Goal: Task Accomplishment & Management: Use online tool/utility

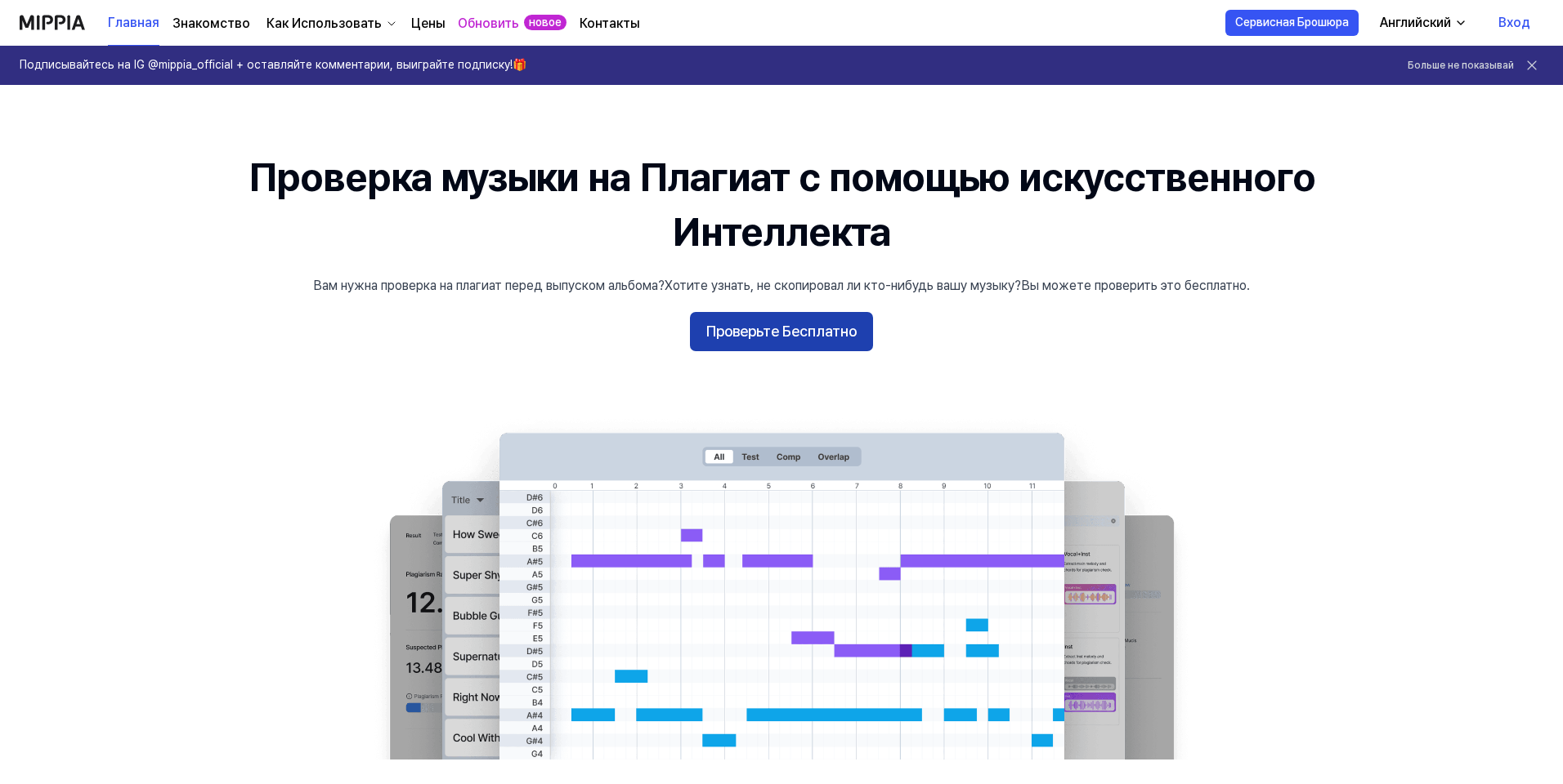
click at [823, 333] on ya-tr-span "Проверьте Бесплатно" at bounding box center [782, 332] width 150 height 23
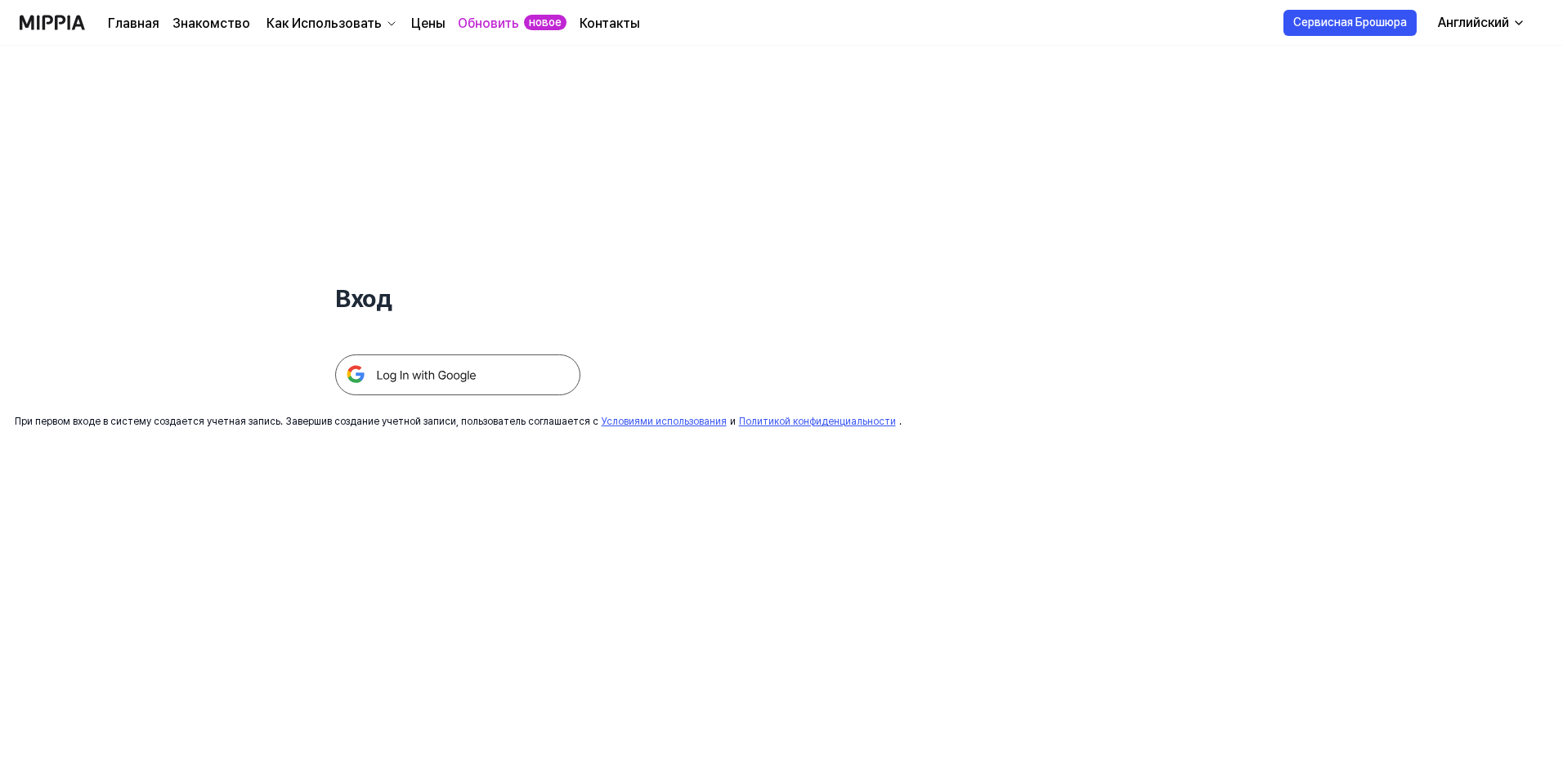
click at [573, 385] on img at bounding box center [457, 375] width 245 height 41
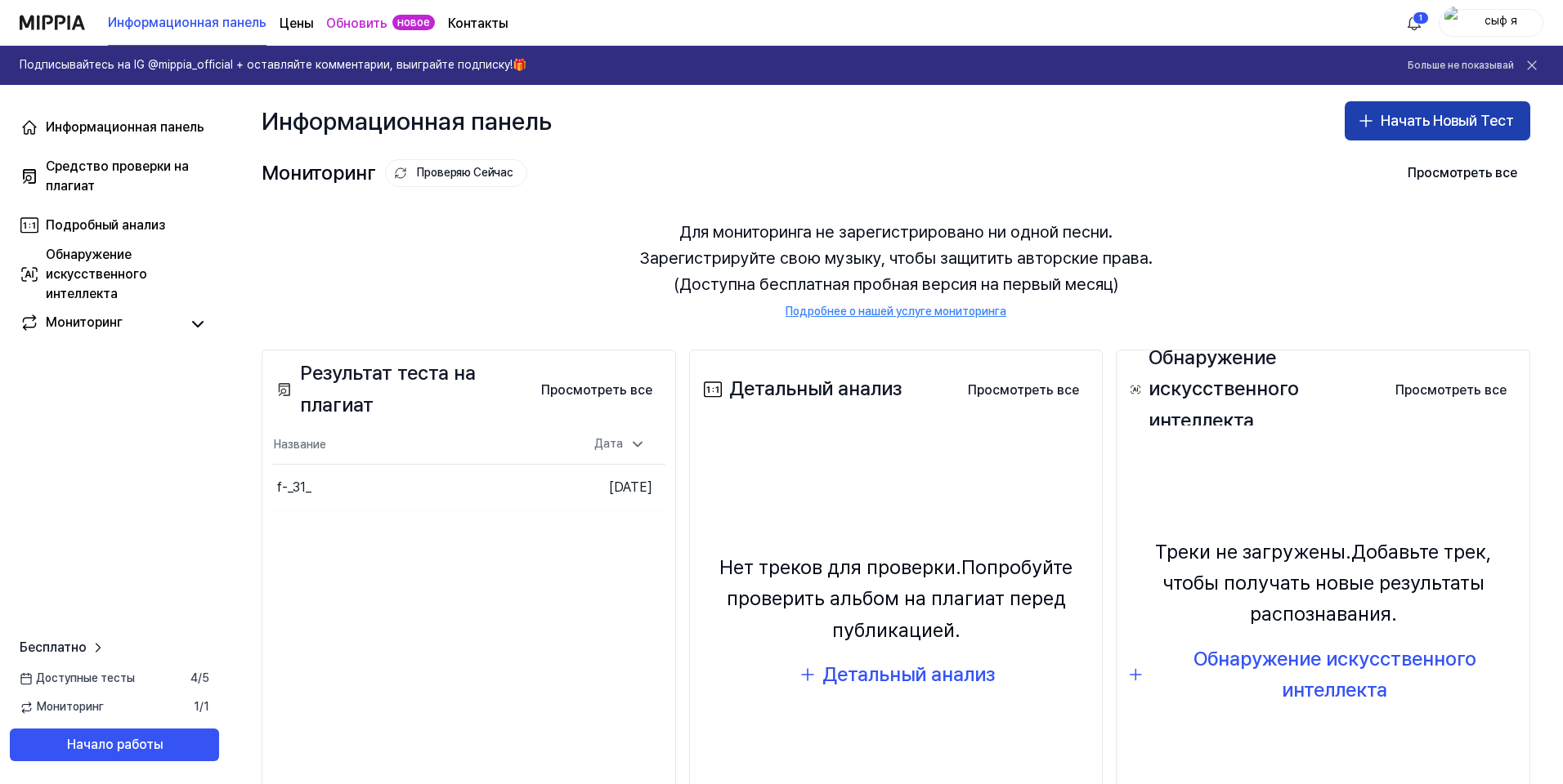
click at [1392, 131] on ya-tr-span "Начать Новый Тест" at bounding box center [1447, 121] width 134 height 23
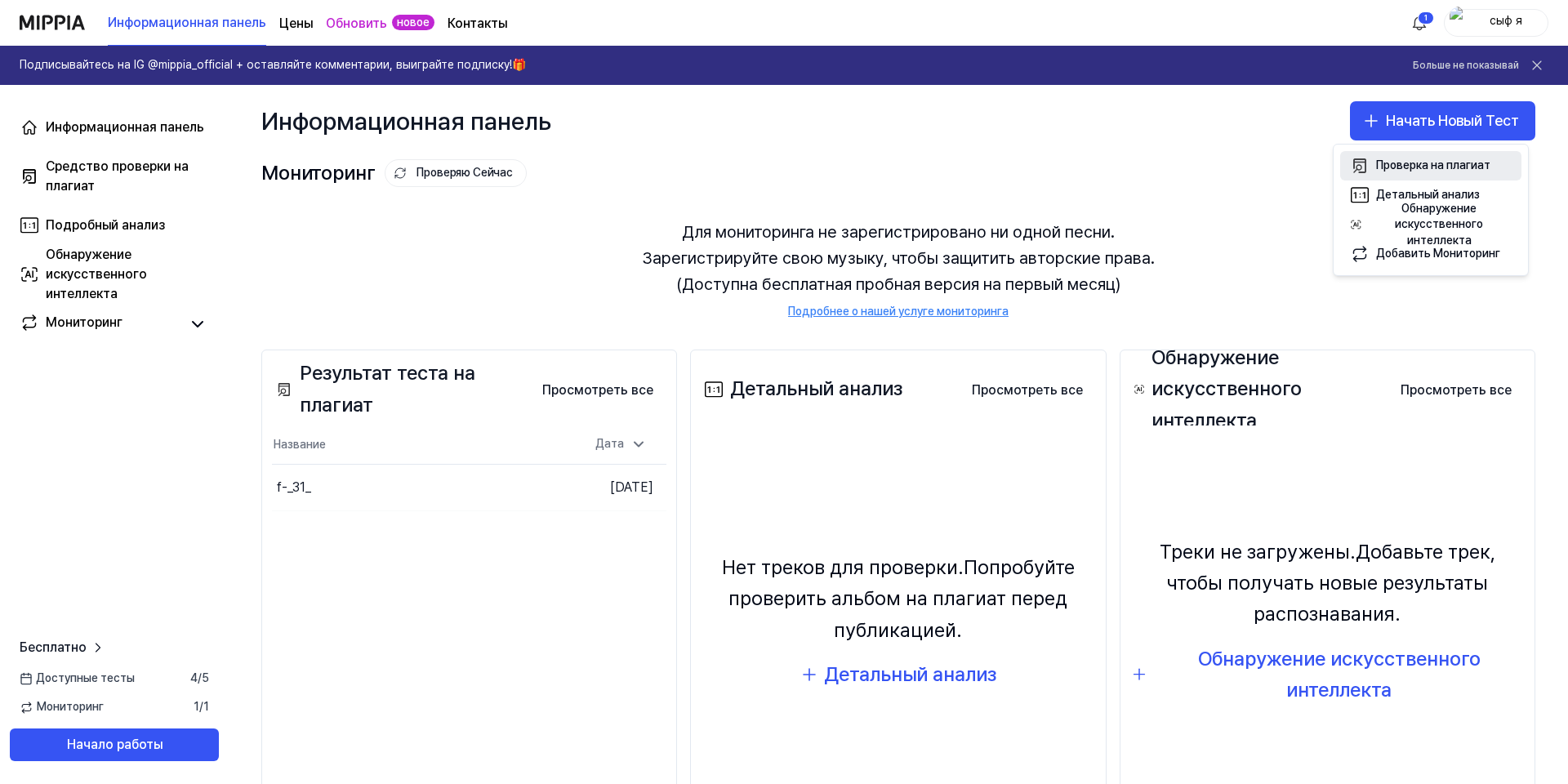
click at [1389, 161] on ya-tr-span "Проверка на плагиат" at bounding box center [1432, 165] width 114 height 13
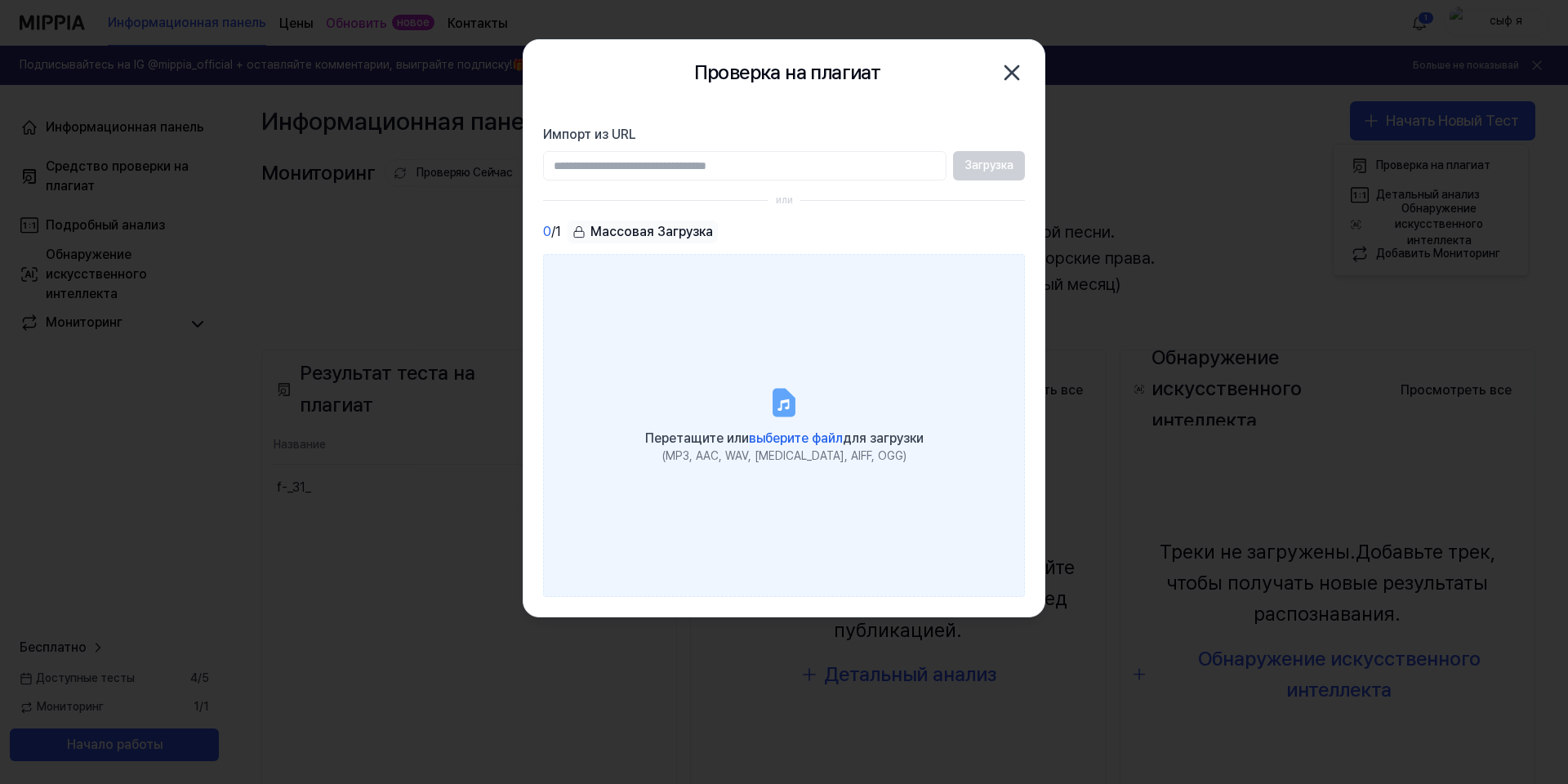
drag, startPoint x: 601, startPoint y: 223, endPoint x: 762, endPoint y: 370, distance: 218.0
click at [762, 370] on div "0 / 1 Массовая Загрузка Перетащите или выберите файл для загрузки (MP3, AAC, WA…" at bounding box center [784, 409] width 482 height 376
click at [777, 419] on icon at bounding box center [784, 403] width 33 height 33
click at [0, 0] on input "Перетащите или выберите файл для загрузки (MP3, AAC, WAV, [MEDICAL_DATA], AIFF,…" at bounding box center [0, 0] width 0 height 0
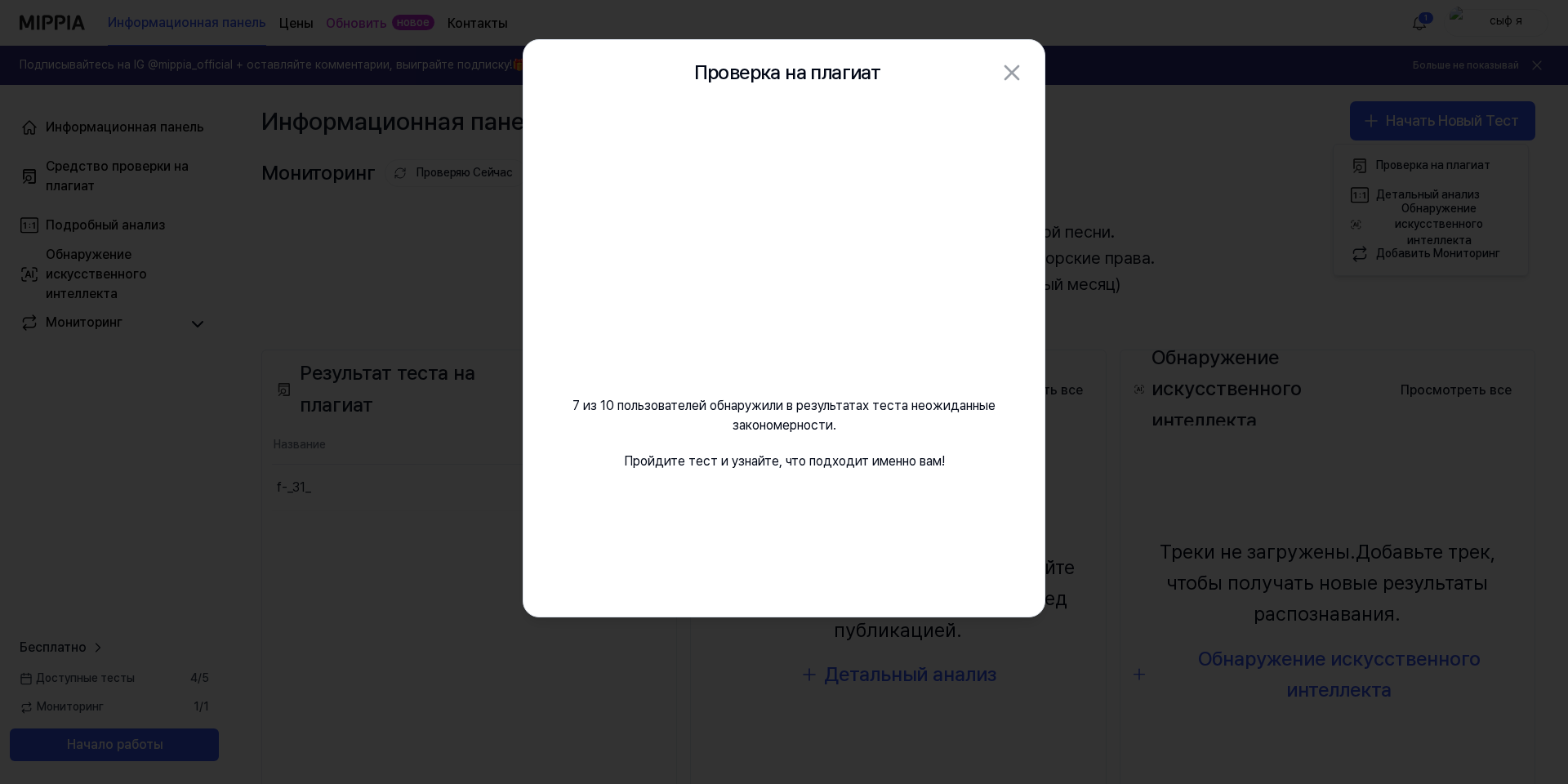
click at [948, 464] on div "7 из 10 пользователей обнаружили в результатах теста неожиданные закономерности…" at bounding box center [784, 307] width 521 height 405
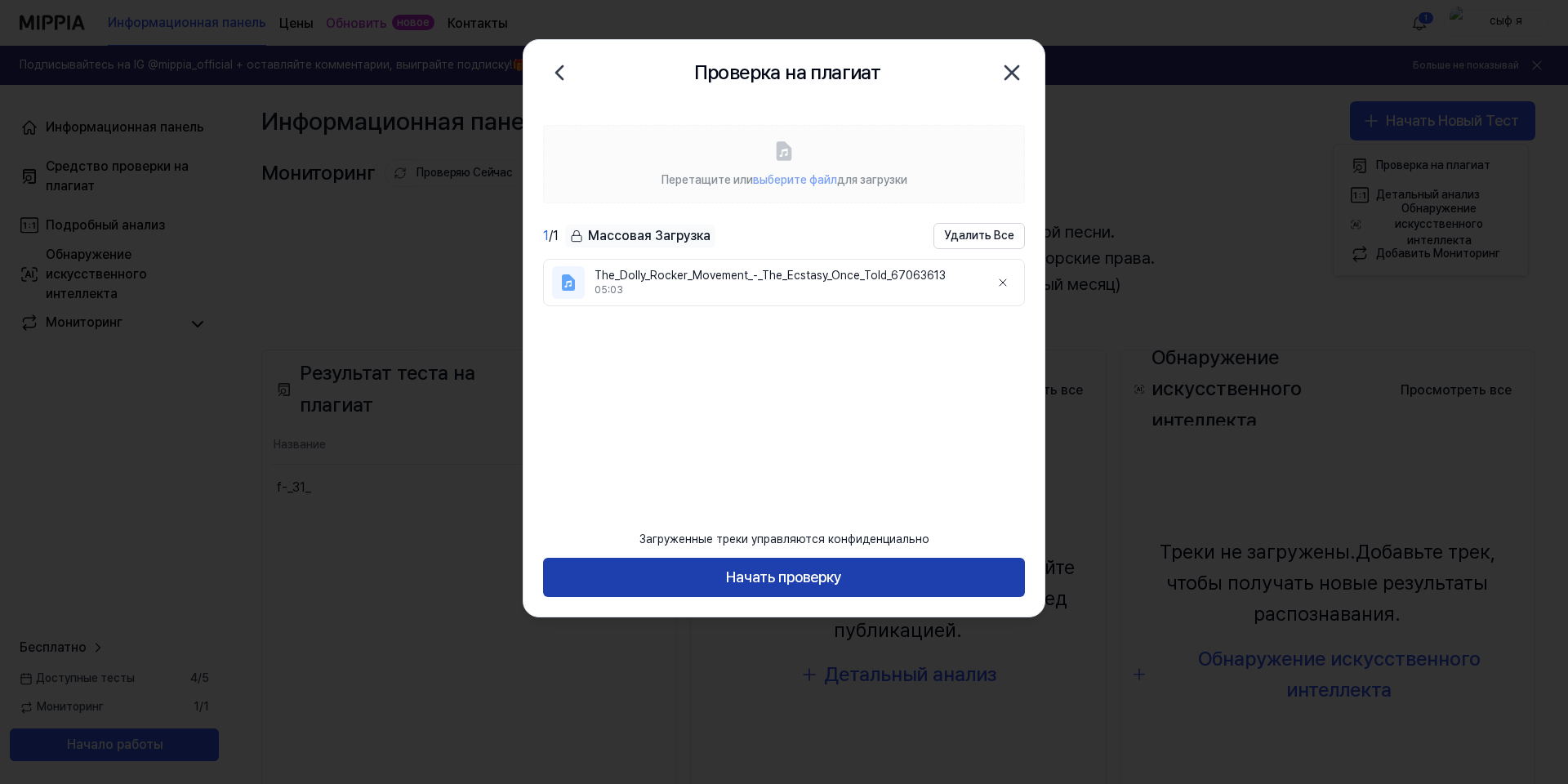
click at [792, 578] on ya-tr-span "Начать проверку" at bounding box center [784, 578] width 116 height 23
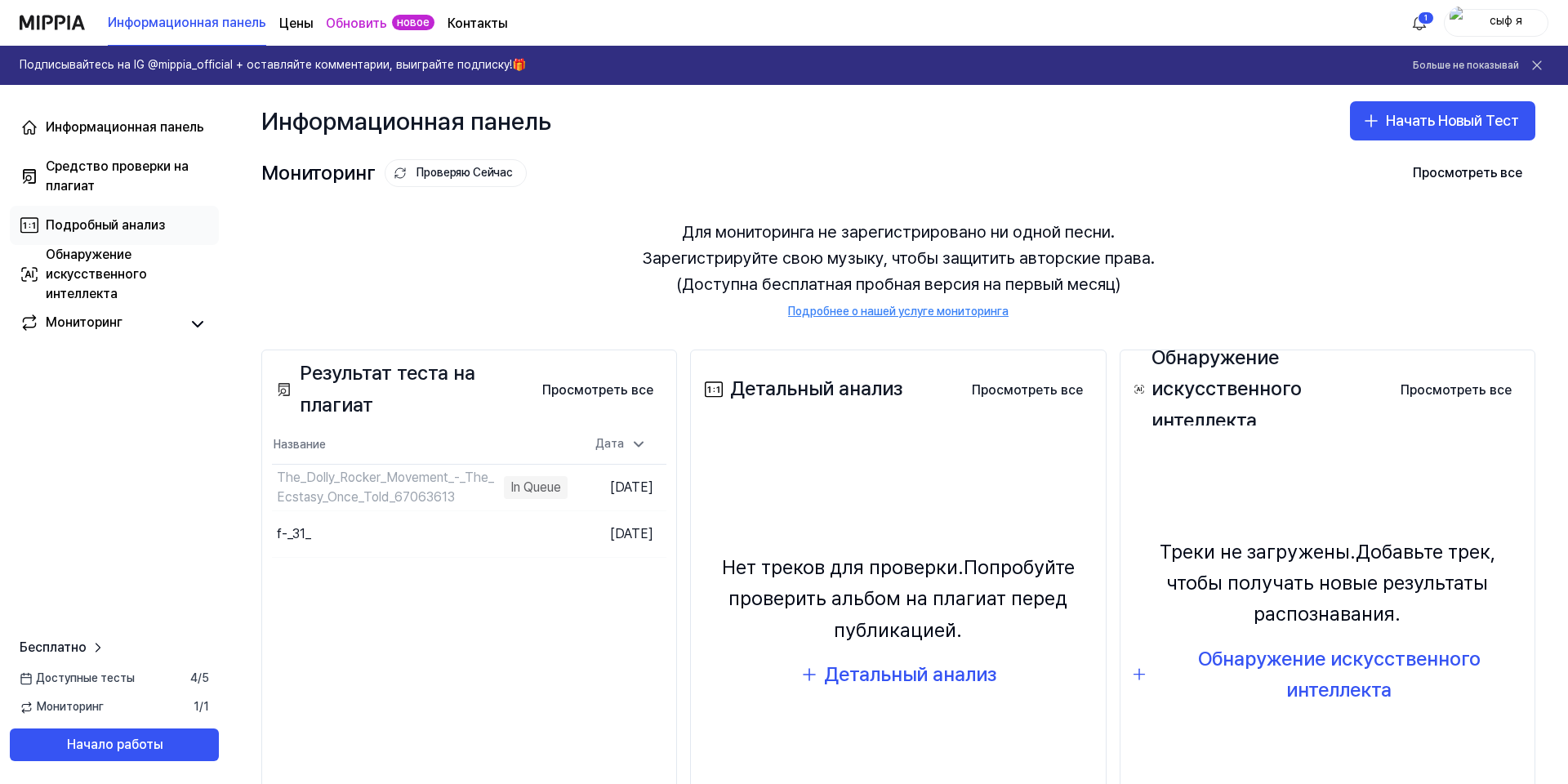
click at [148, 216] on div "Подробный анализ" at bounding box center [105, 225] width 119 height 20
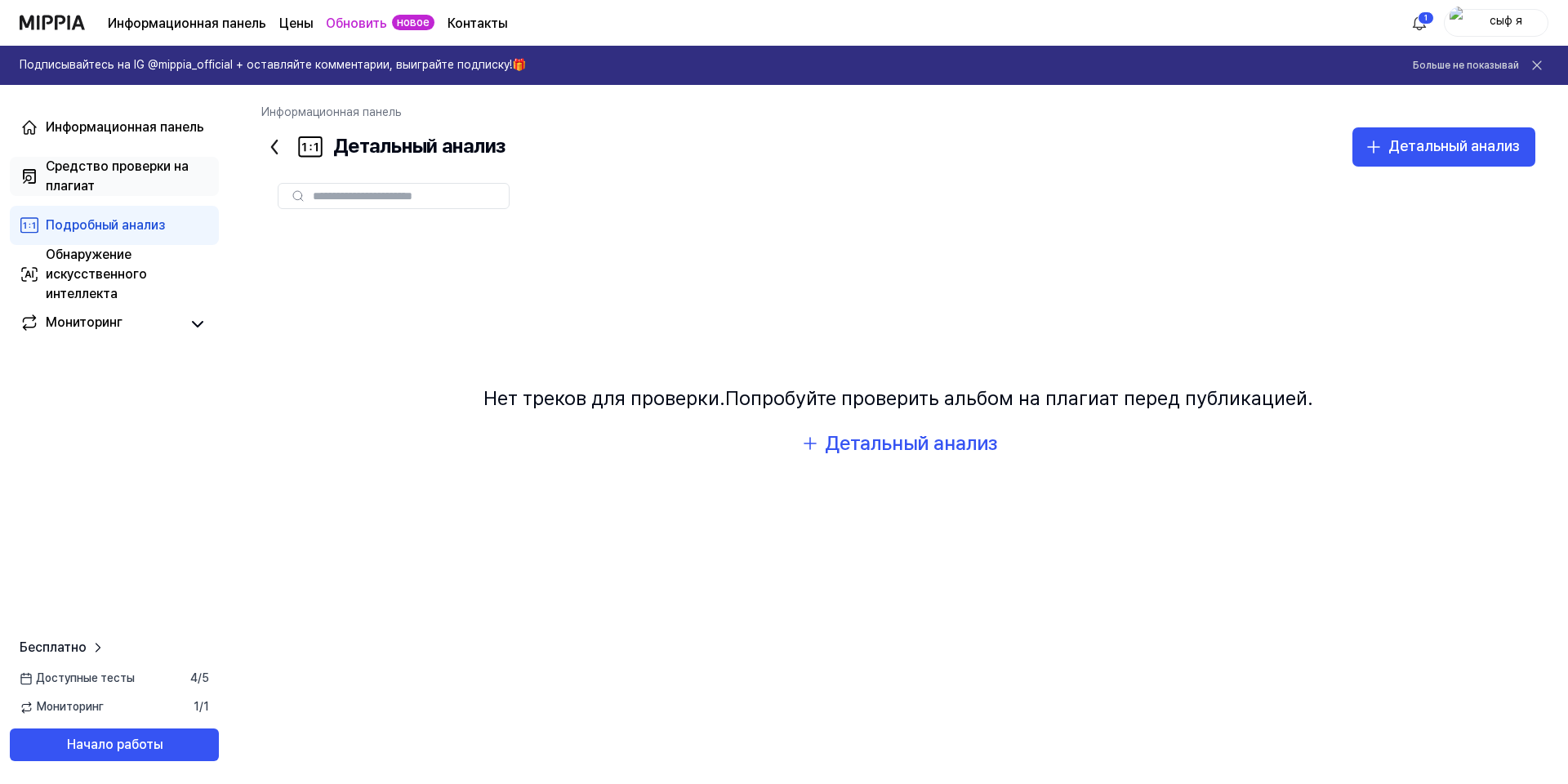
click at [148, 168] on ya-tr-span "Средство проверки на плагиат" at bounding box center [117, 176] width 143 height 35
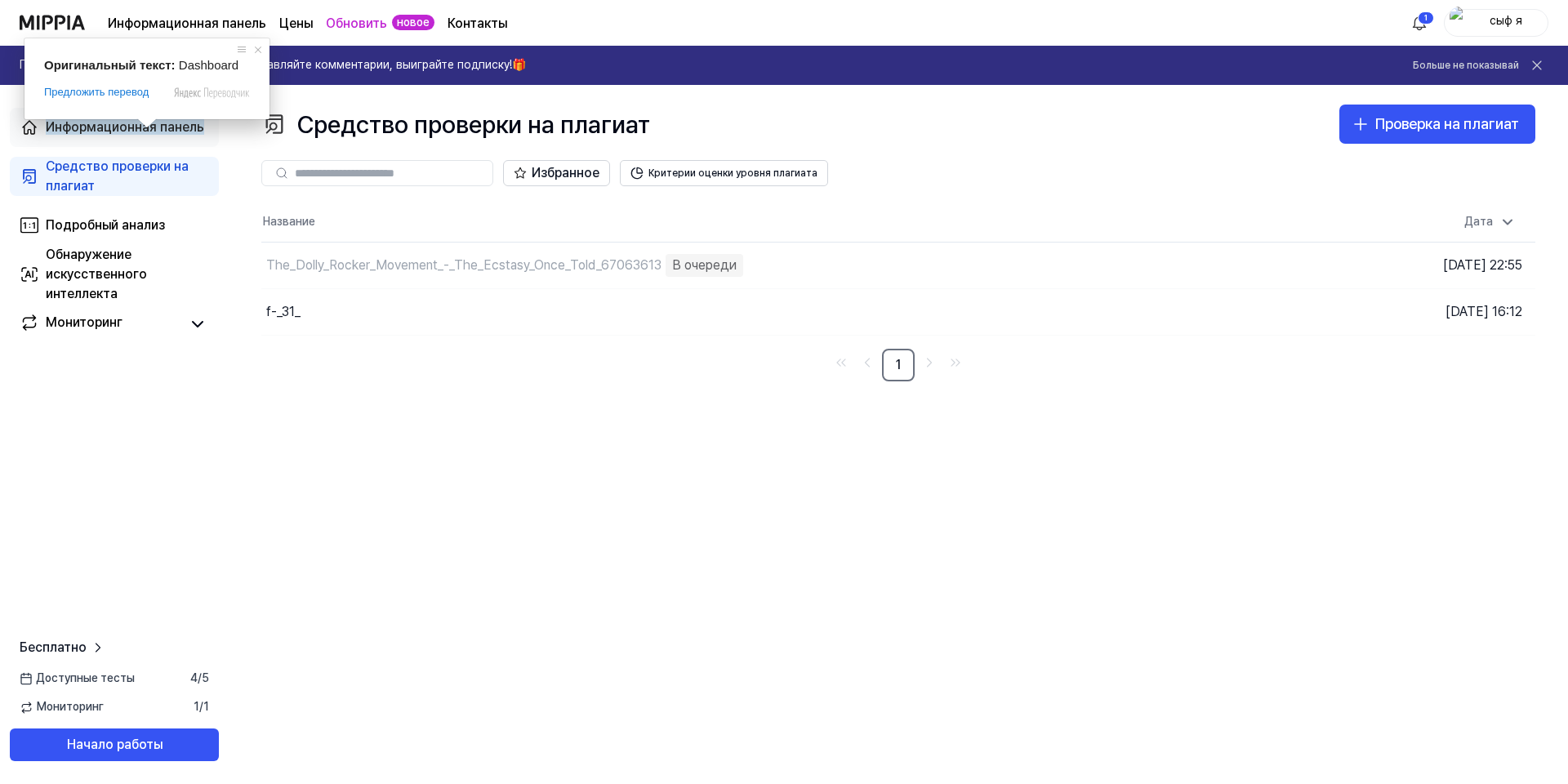
click at [147, 132] on ya-tr-span "Информационная панель" at bounding box center [125, 127] width 159 height 16
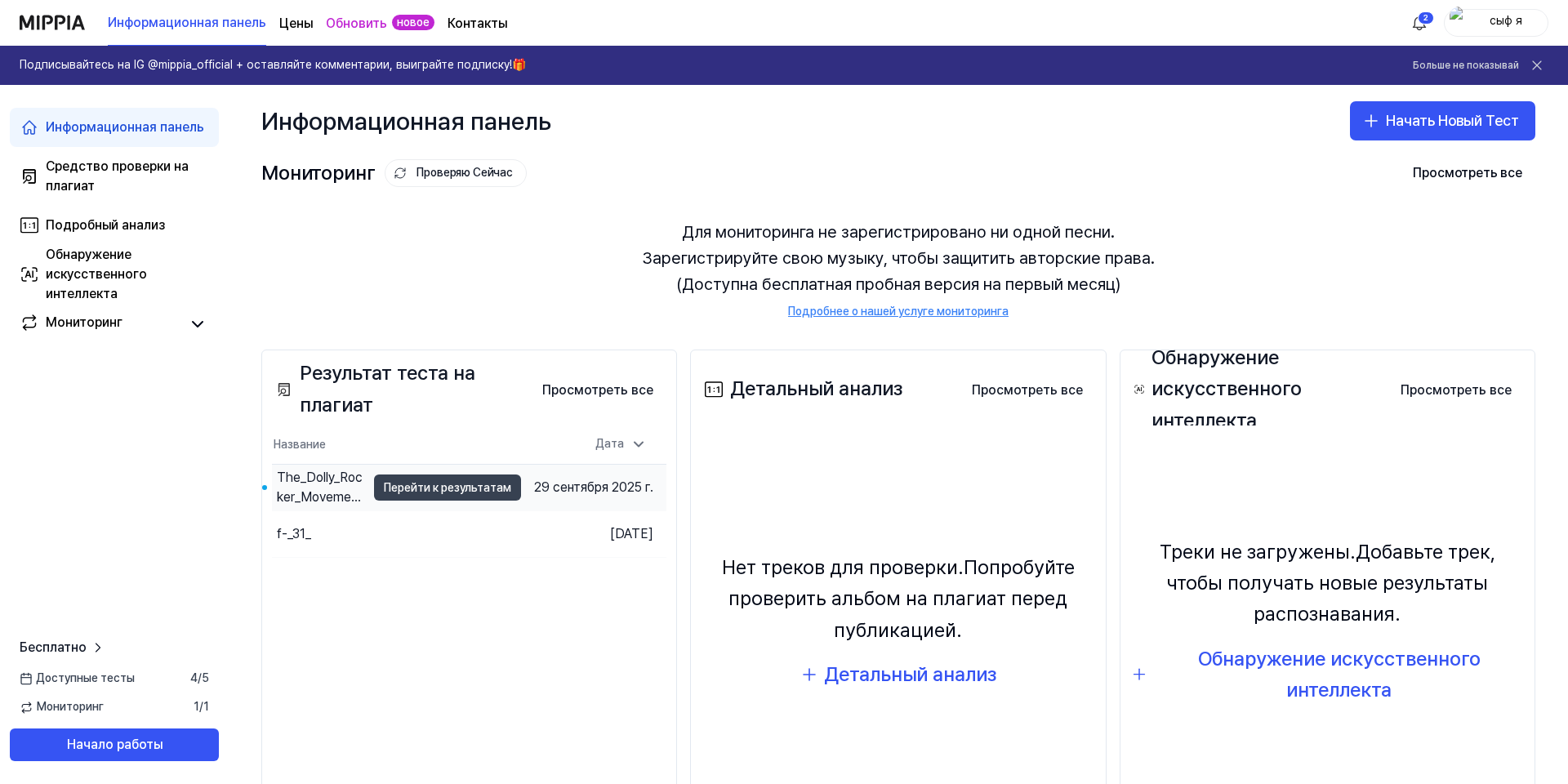
click at [471, 490] on ya-tr-span "Перейти к результатам" at bounding box center [448, 488] width 128 height 18
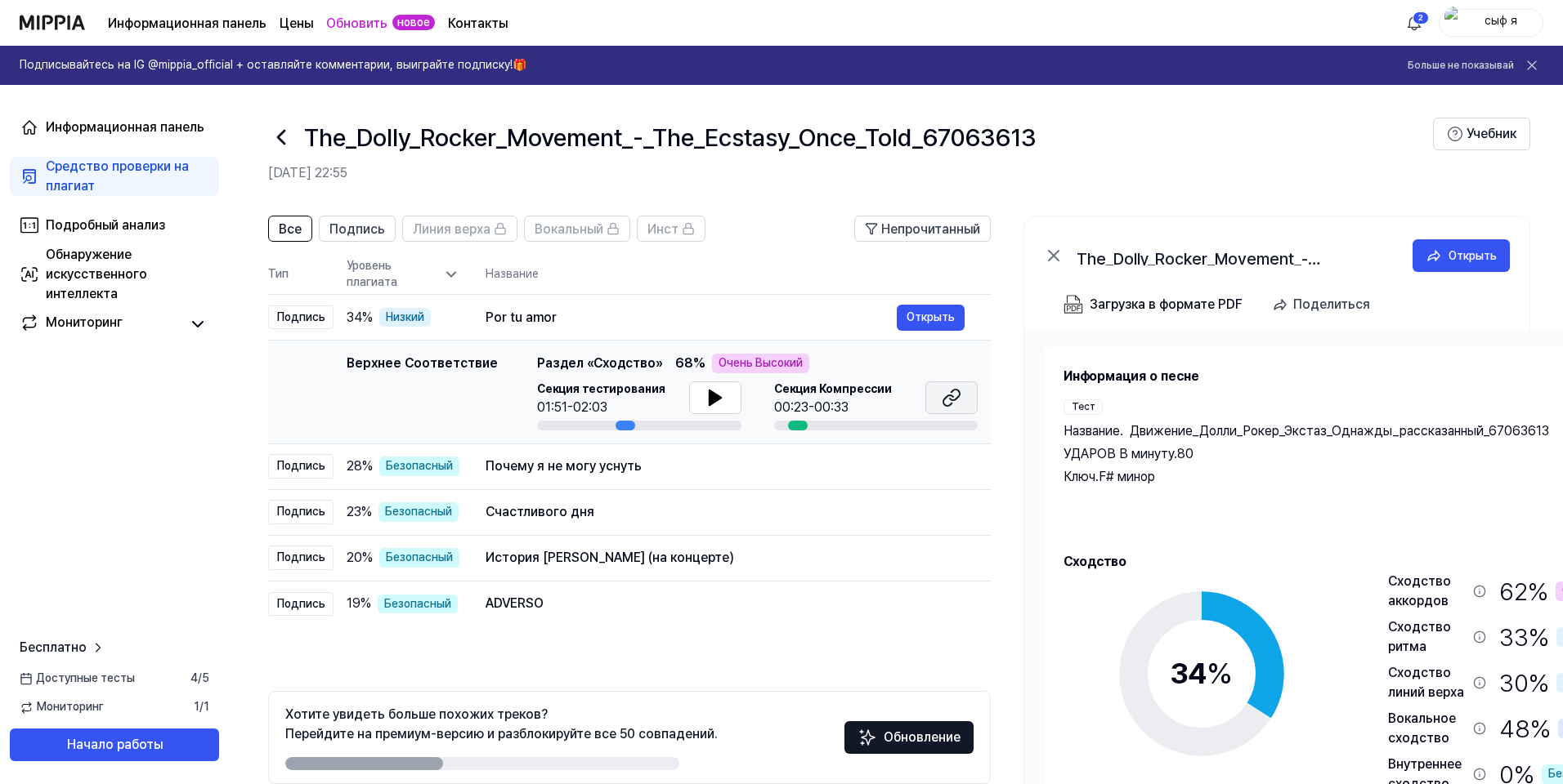
click at [940, 401] on button at bounding box center [951, 398] width 53 height 33
click at [694, 393] on button at bounding box center [715, 398] width 53 height 33
click at [705, 393] on icon at bounding box center [715, 398] width 20 height 20
click at [459, 353] on td "Верхнее Соответствие Top Matching Раздел «Сходство» 68 % Очень Высокий Секция т…" at bounding box center [629, 392] width 723 height 103
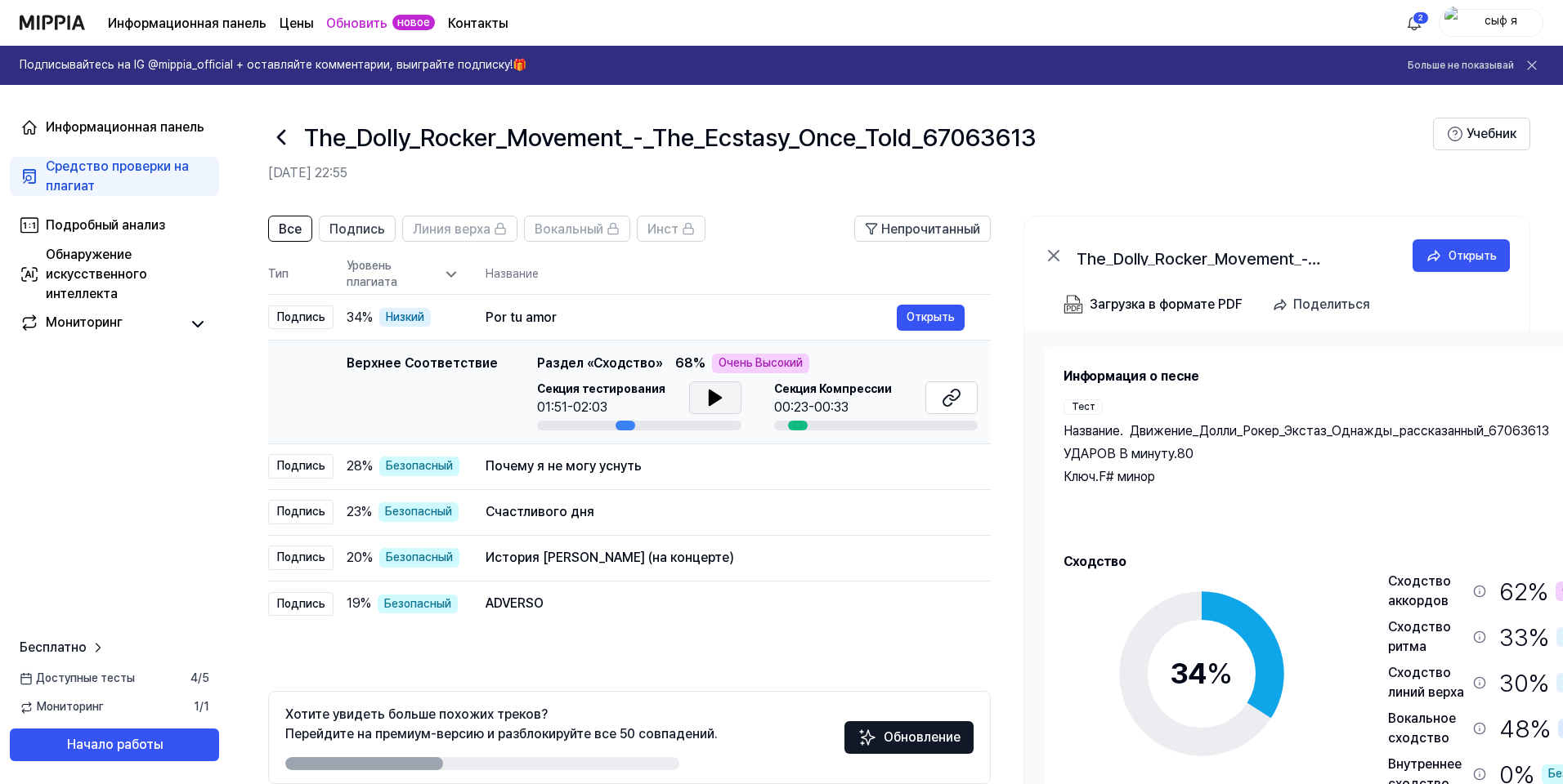
click at [459, 353] on td "Верхнее Соответствие Top Matching Раздел «Сходство» 68 % Очень Высокий Секция т…" at bounding box center [629, 392] width 723 height 103
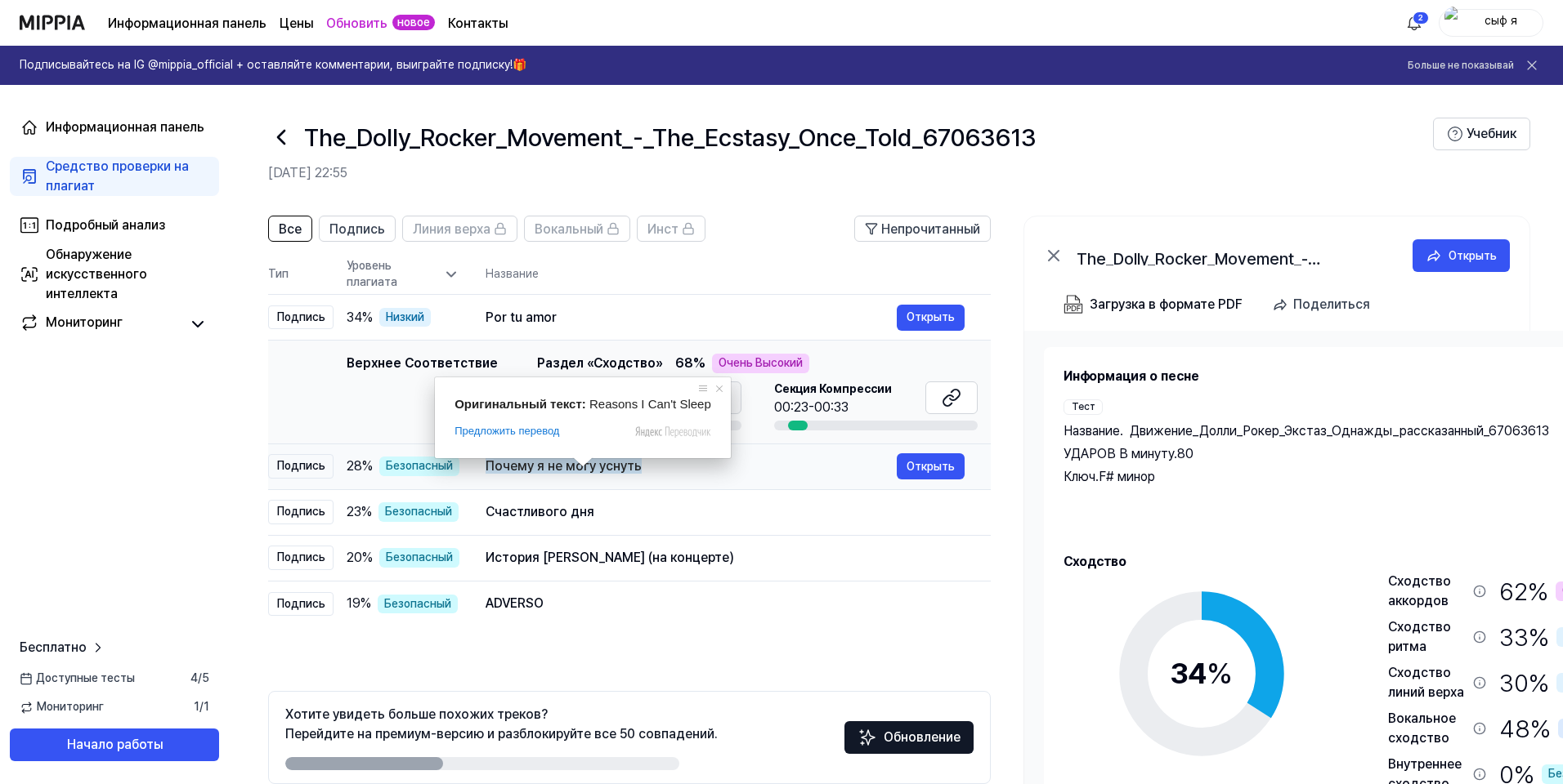
click at [571, 470] on ya-tr-span "Почему я не могу уснуть" at bounding box center [564, 466] width 156 height 16
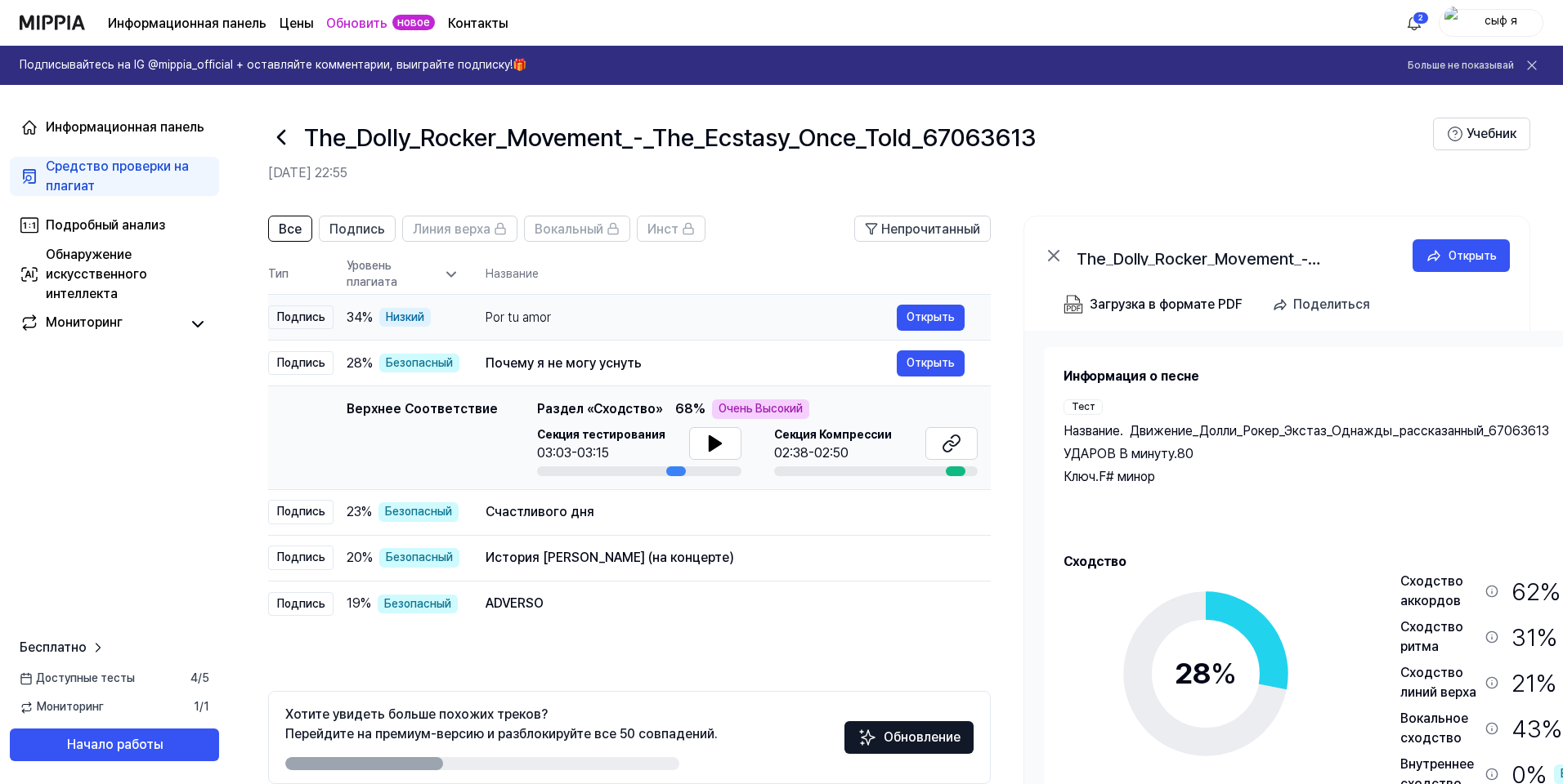
click at [537, 329] on div "Por tu amor Открыть" at bounding box center [725, 317] width 479 height 26
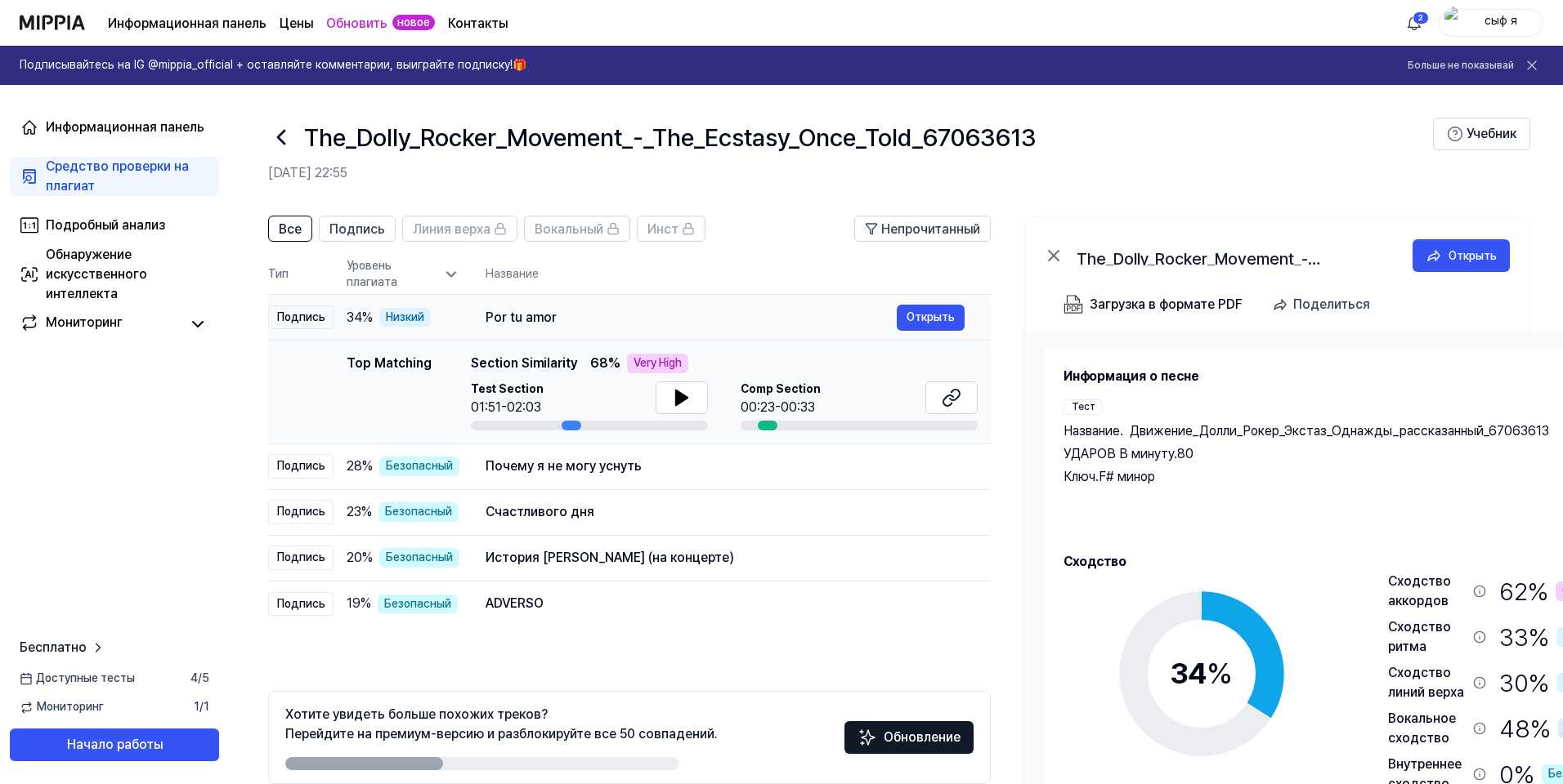
click at [537, 329] on div "Por tu amor Открыть" at bounding box center [725, 317] width 479 height 26
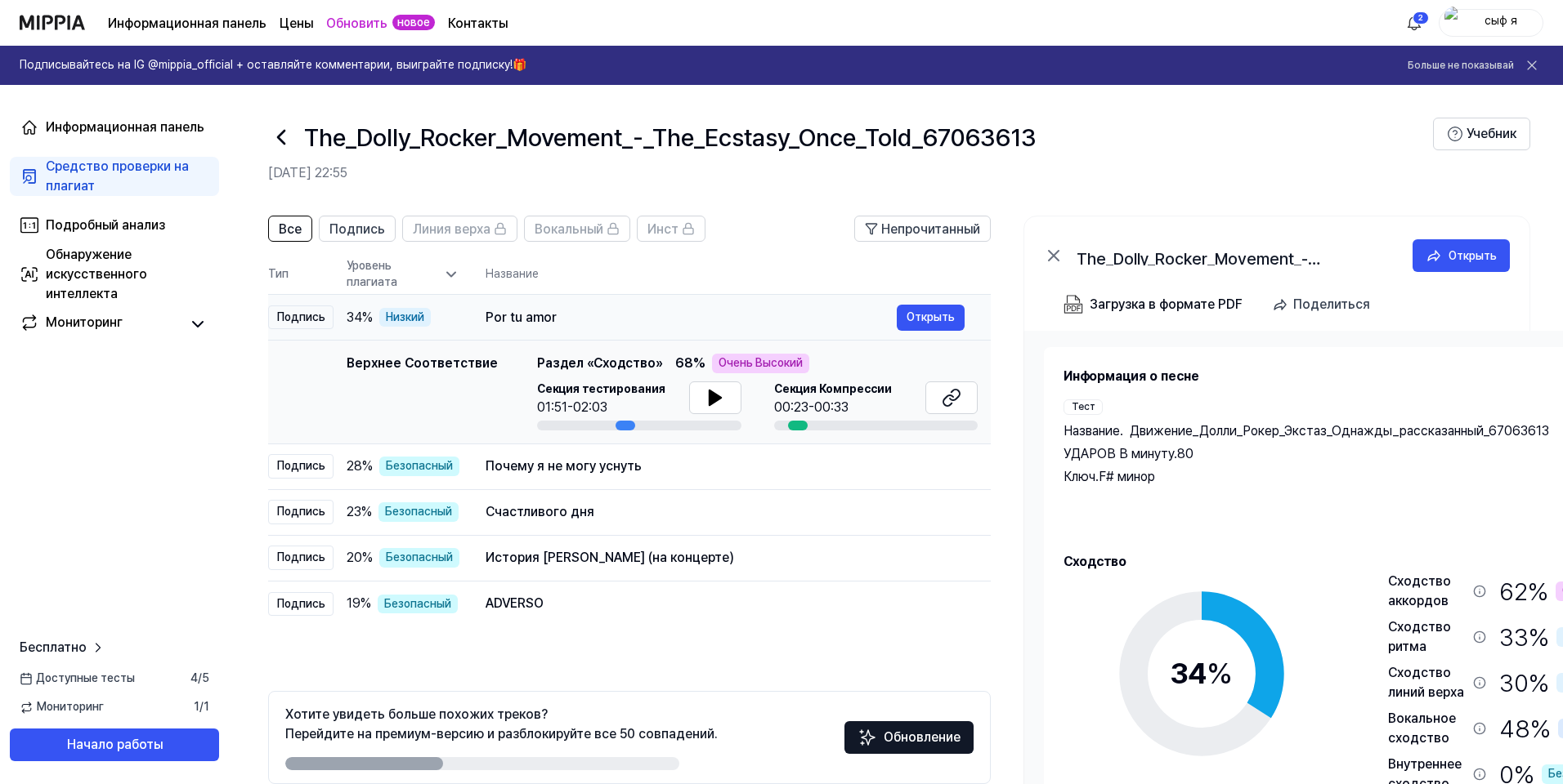
click at [537, 329] on div "Por tu amor Открыть" at bounding box center [725, 317] width 479 height 26
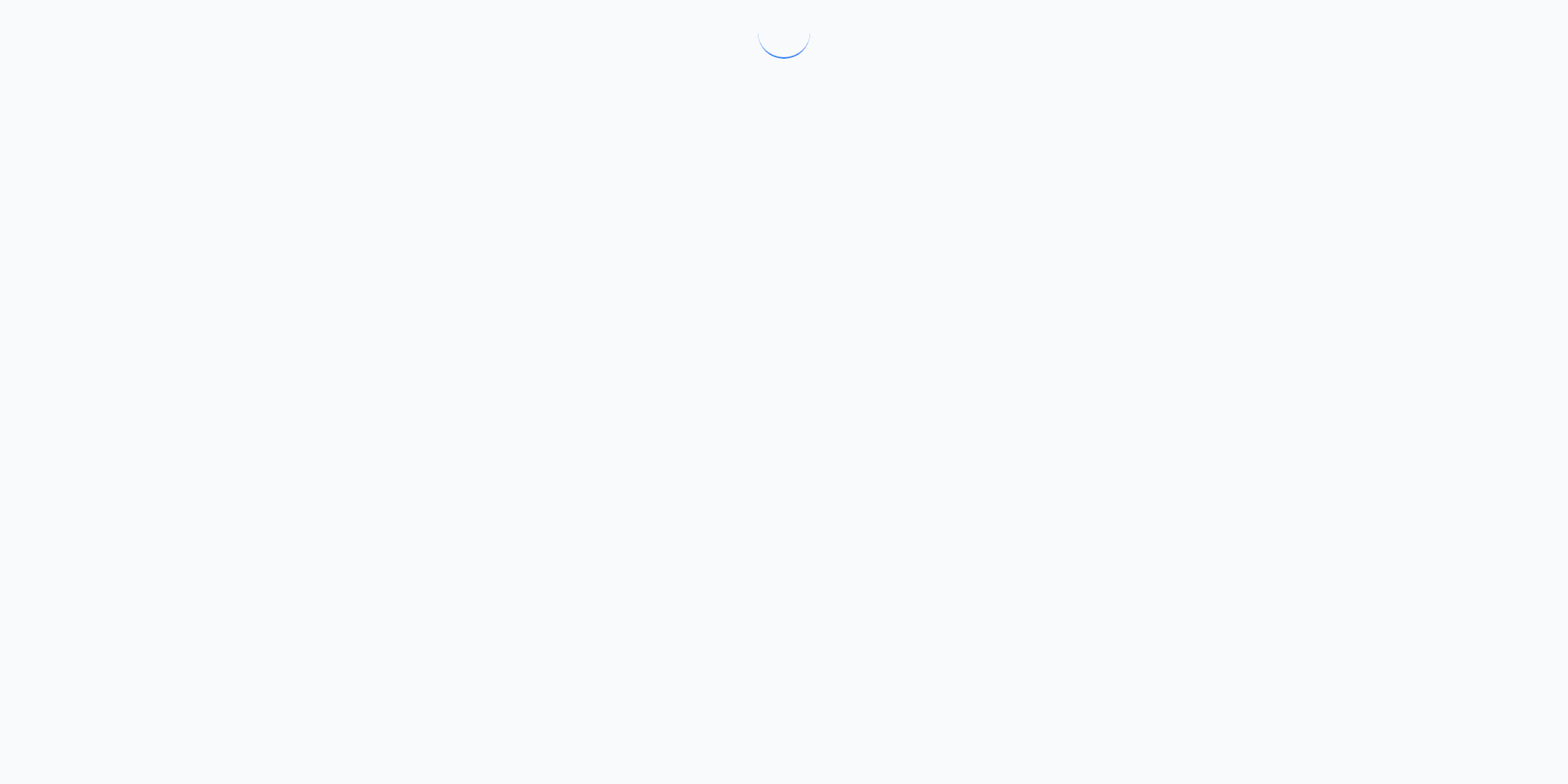
click at [534, 316] on div at bounding box center [784, 392] width 1568 height 784
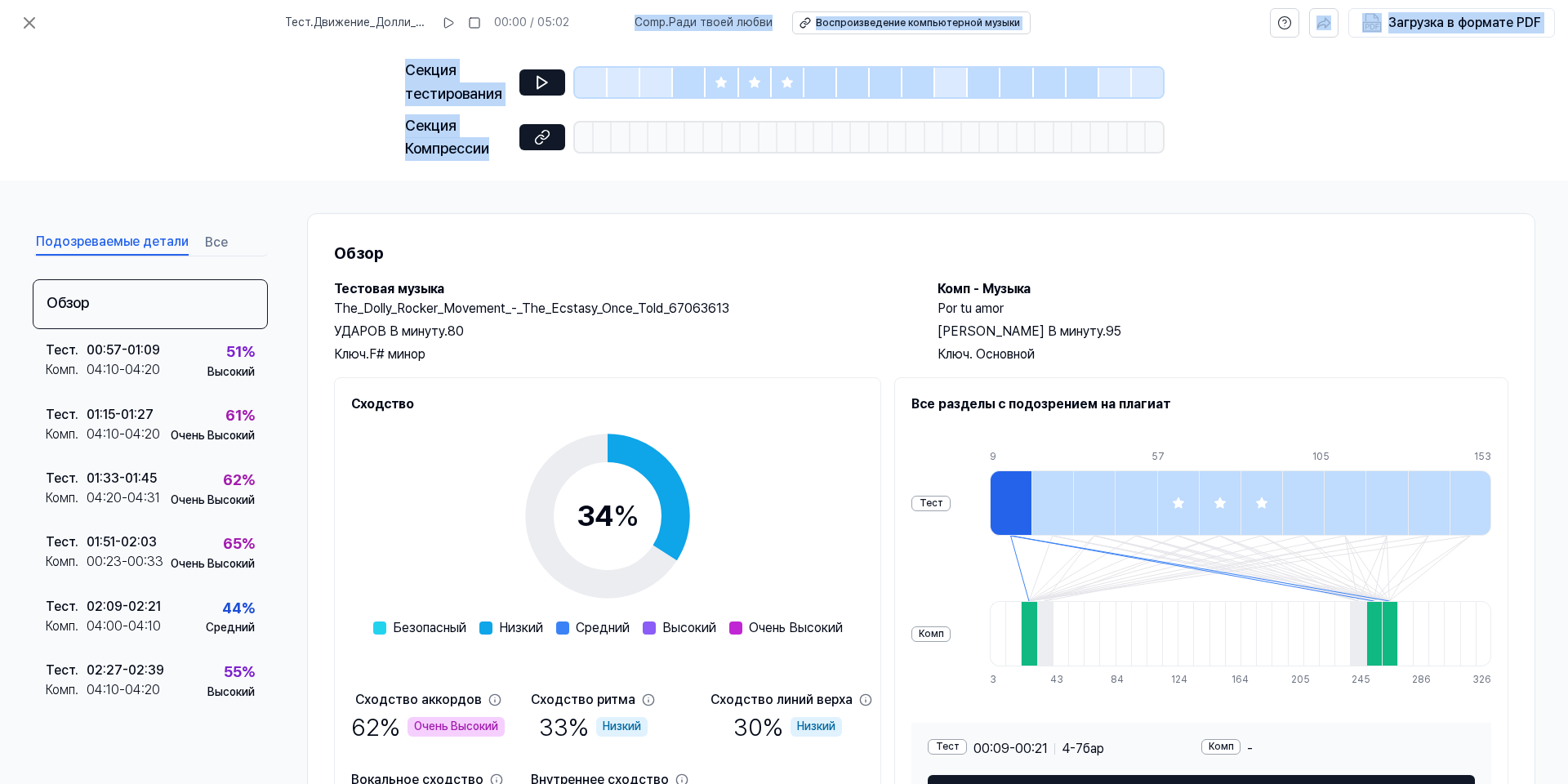
drag, startPoint x: 659, startPoint y: 138, endPoint x: 858, endPoint y: -59, distance: 280.0
click at [858, 0] on html "Тест . Движение_Долли_Рокер_Экстаз_Однажды_рассказанный_67063613 00:00 / 05:02 …" at bounding box center [784, 392] width 1568 height 784
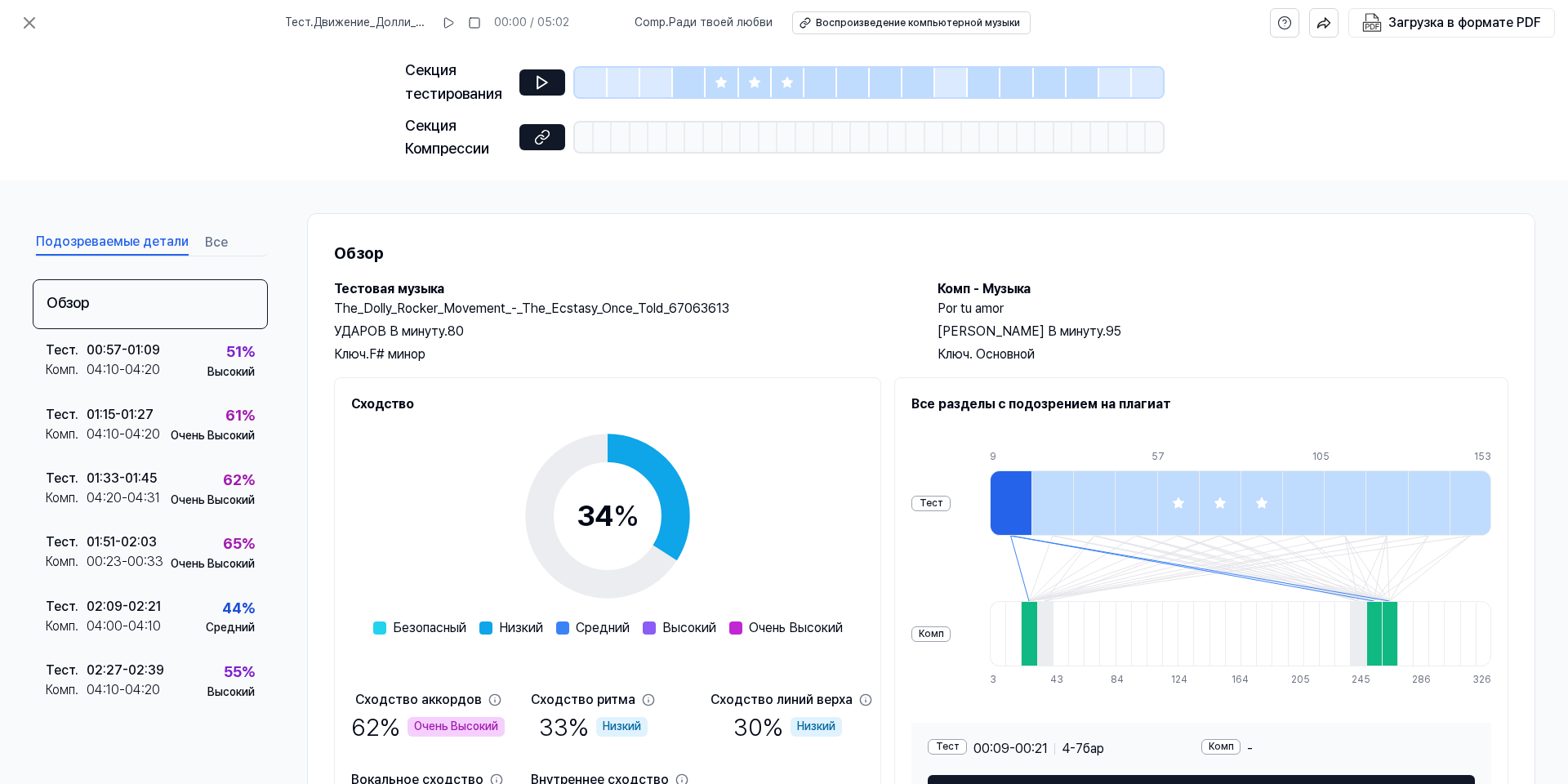
click at [425, 334] on ya-tr-span "УДАРОВ В минуту." at bounding box center [391, 332] width 113 height 16
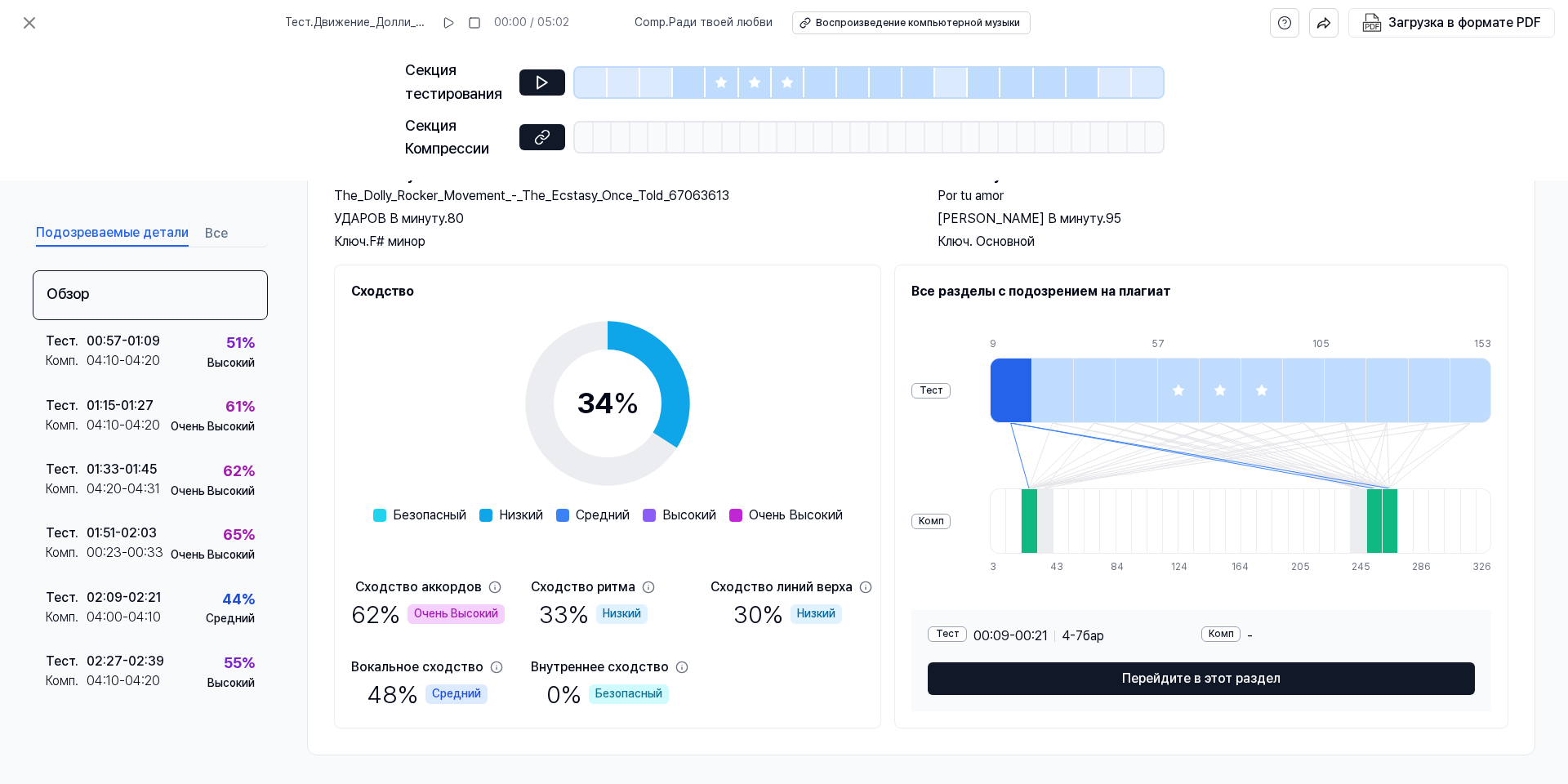
scroll to position [117, 0]
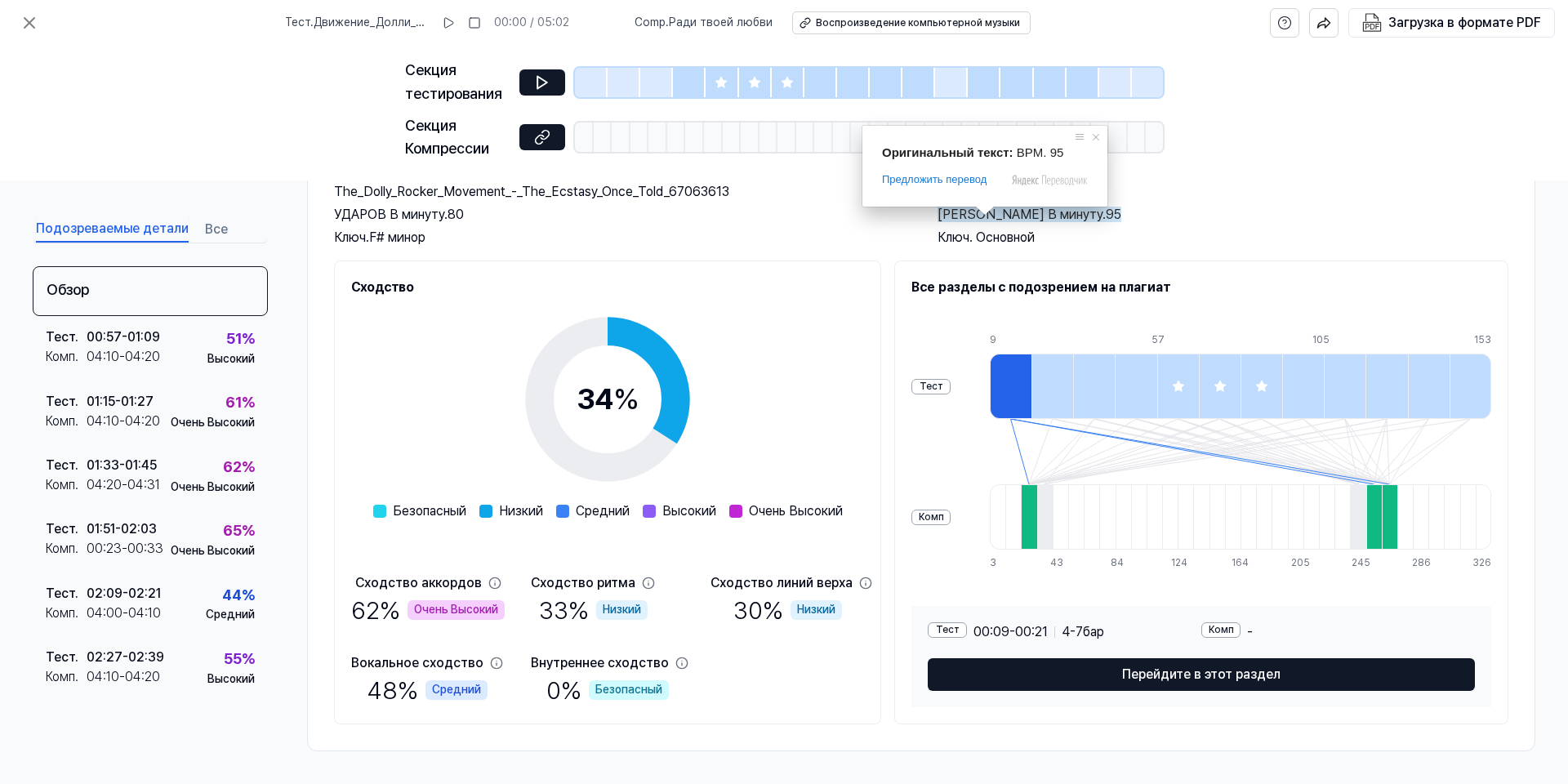
click at [1039, 211] on ya-tr-span "[PERSON_NAME] В минуту." at bounding box center [1022, 215] width 169 height 16
click at [995, 197] on ya-tr-span "Por tu amor" at bounding box center [971, 191] width 66 height 16
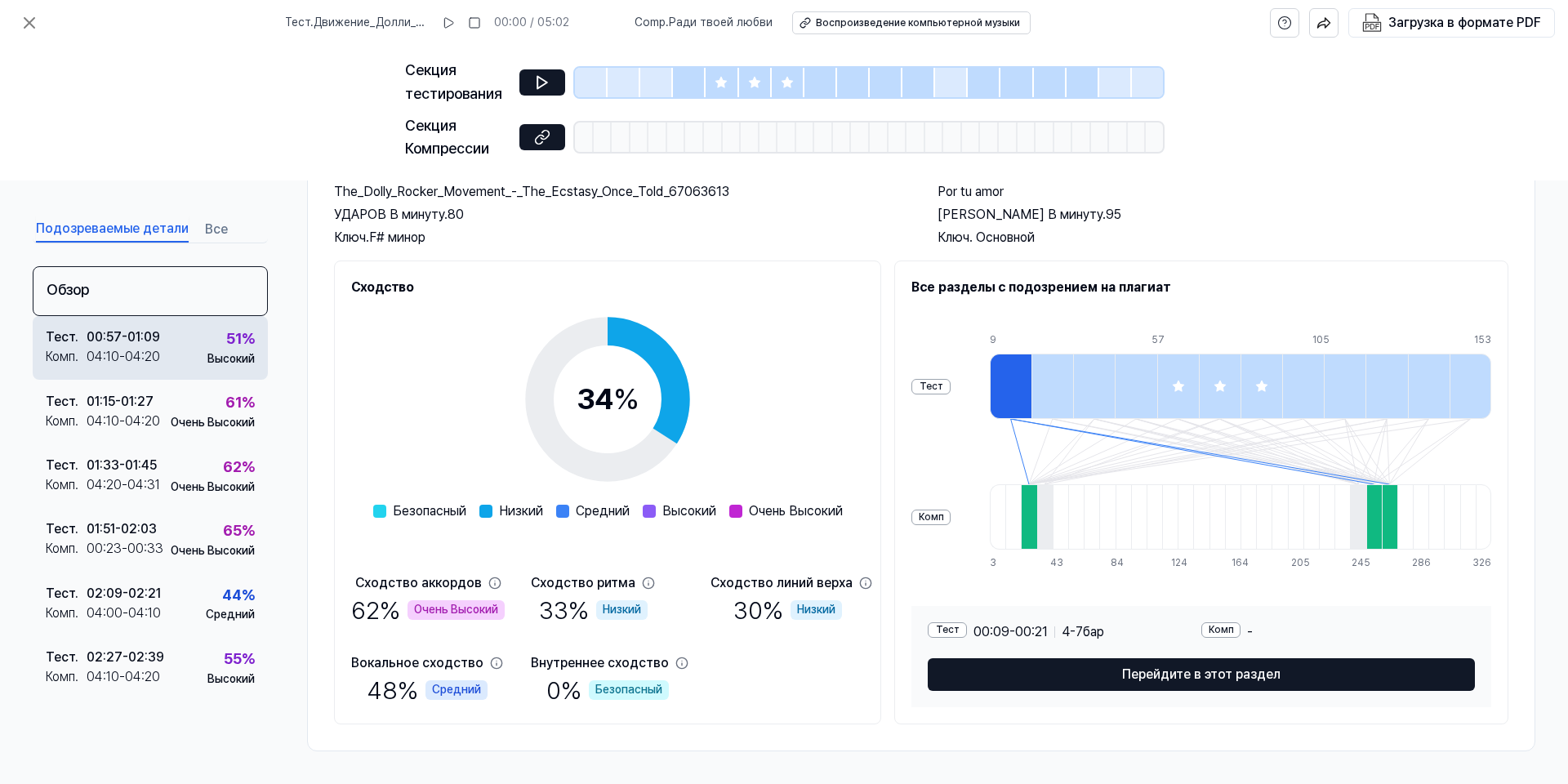
click at [143, 344] on div "00:57 - 01:09" at bounding box center [123, 337] width 73 height 20
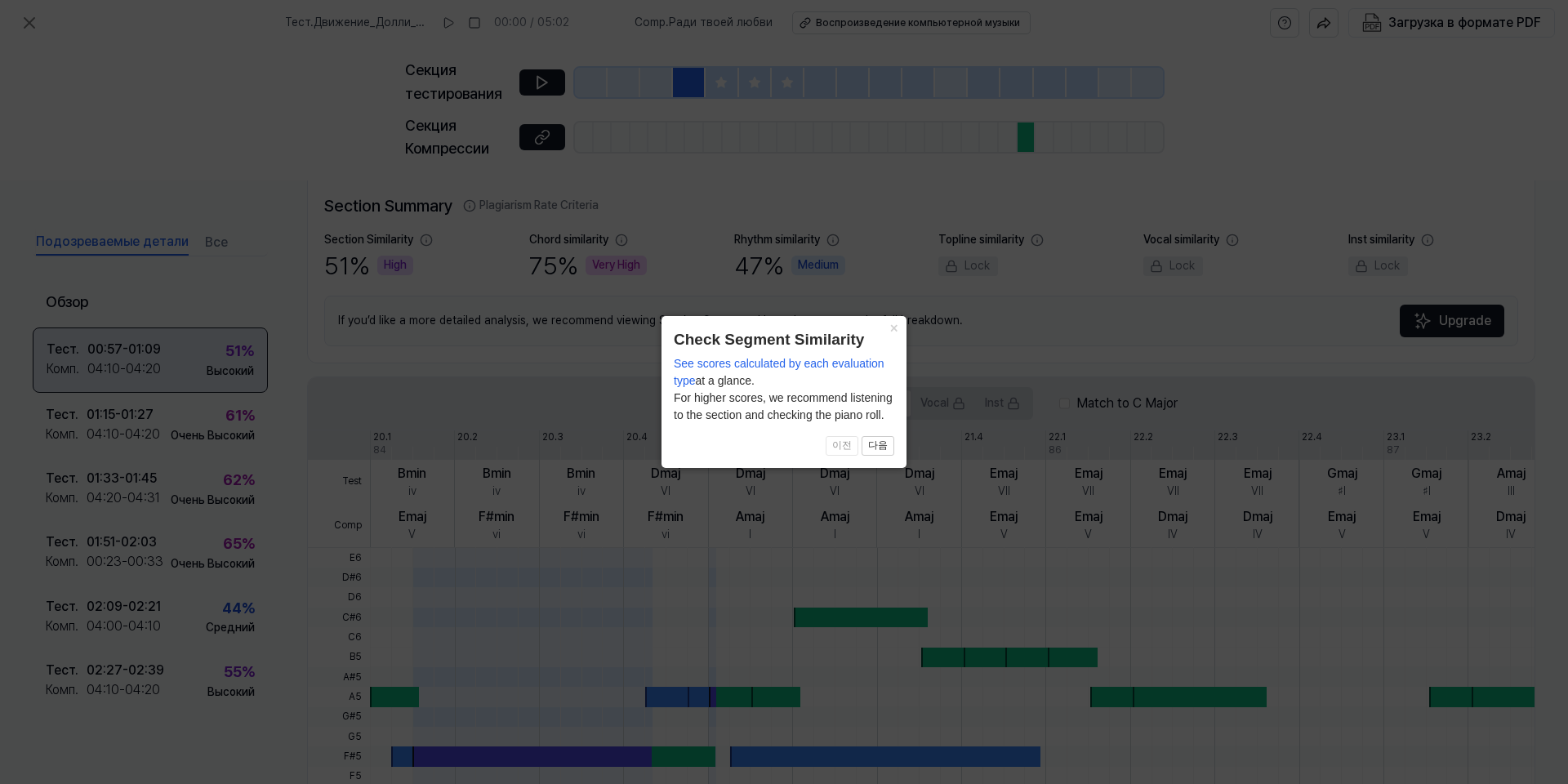
scroll to position [372, 0]
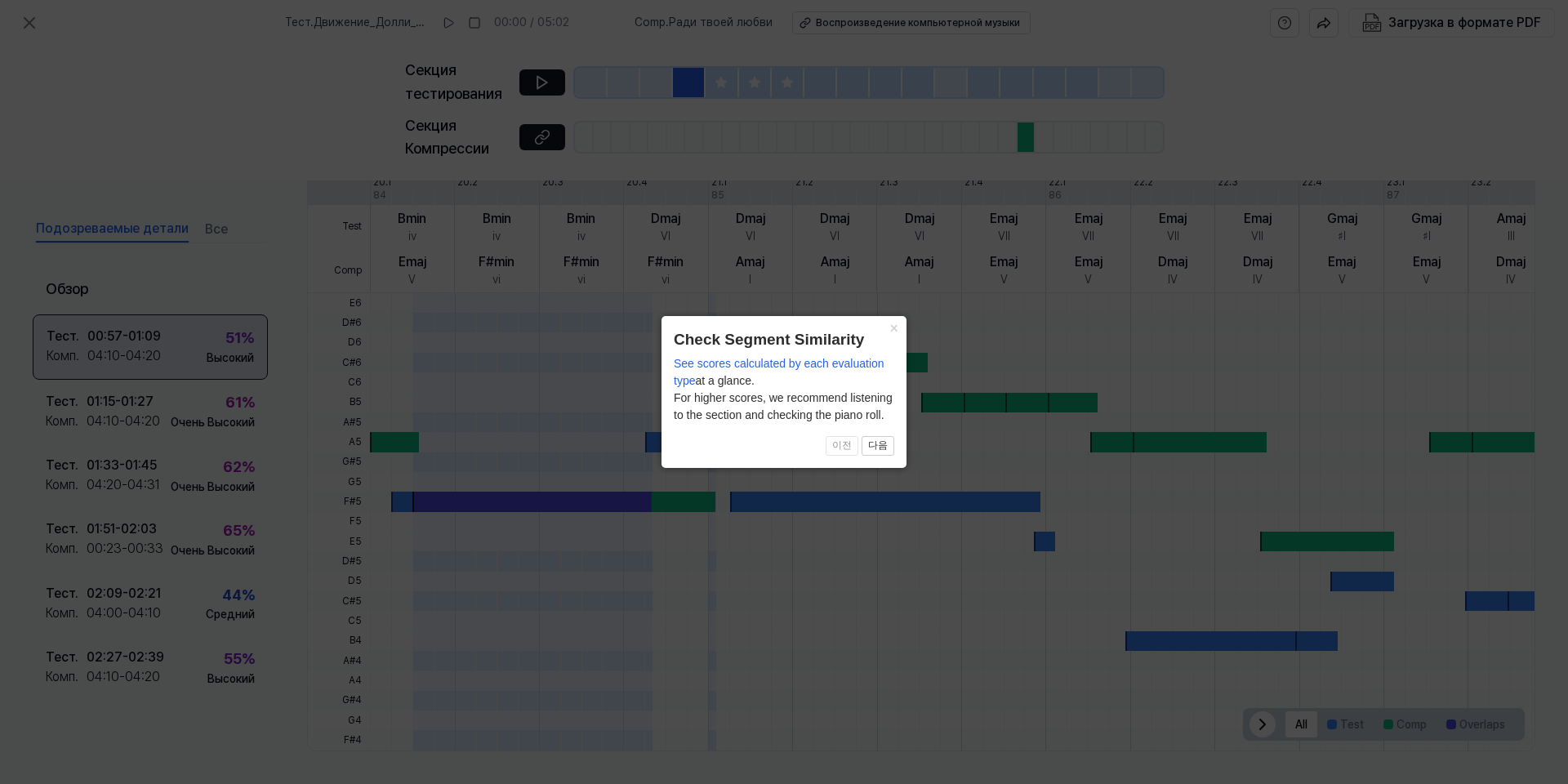
click at [267, 390] on icon at bounding box center [784, 392] width 1568 height 784
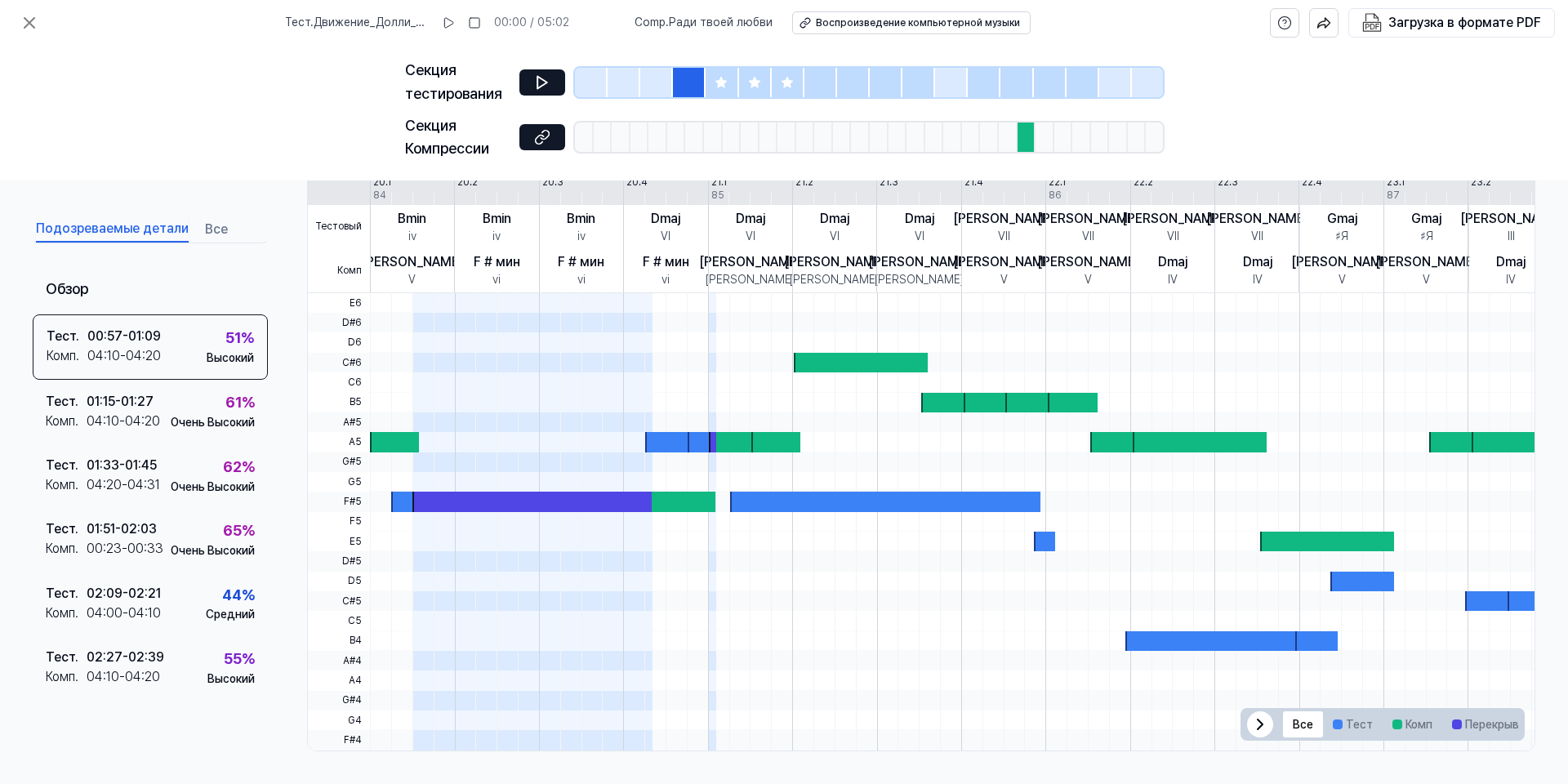
click at [517, 90] on div "Секция тестирования" at bounding box center [783, 82] width 758 height 48
click at [571, 81] on div "Секция тестирования" at bounding box center [783, 82] width 758 height 48
click at [544, 79] on icon at bounding box center [542, 82] width 17 height 17
click at [544, 79] on icon at bounding box center [545, 82] width 3 height 11
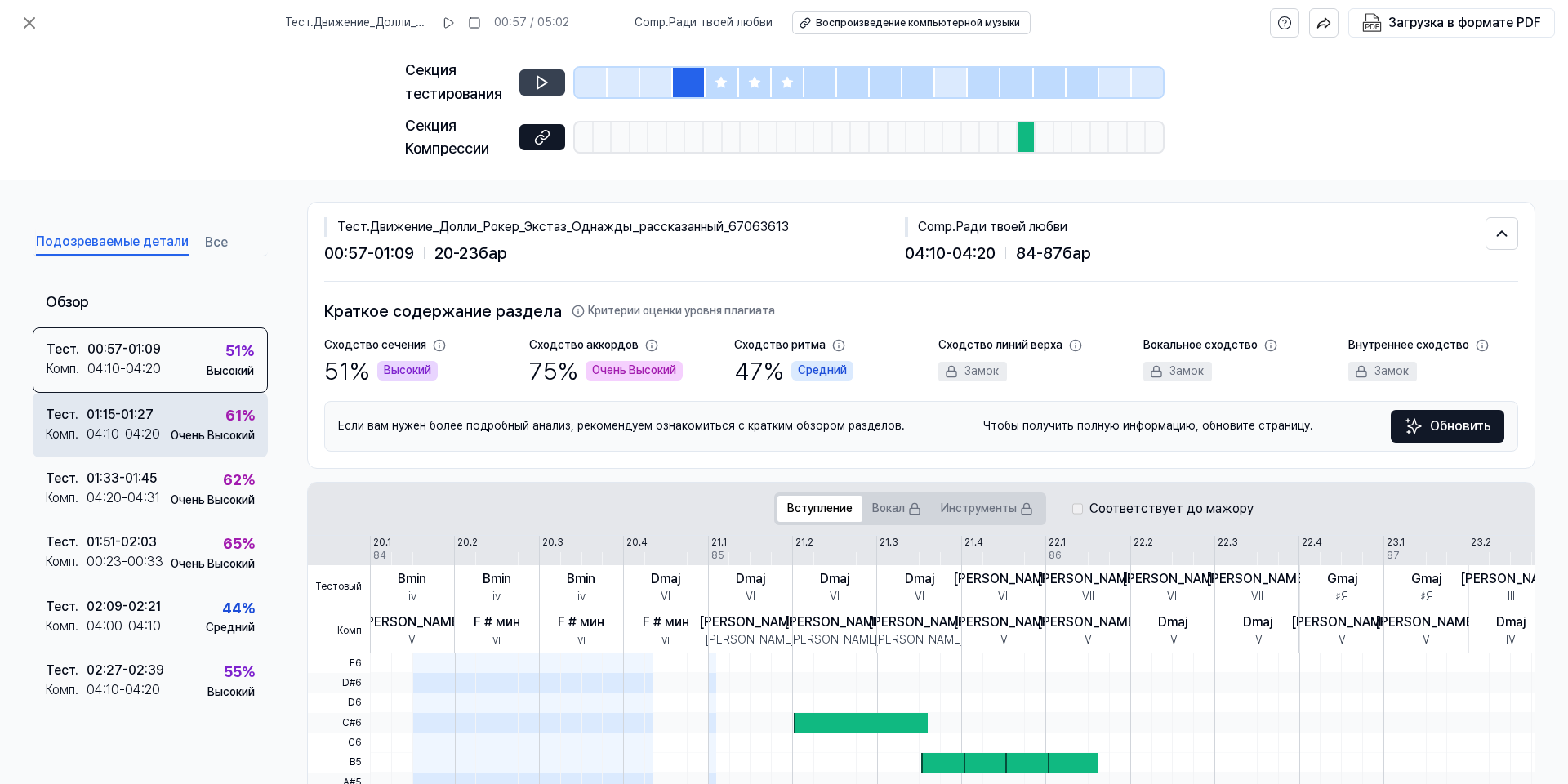
scroll to position [0, 0]
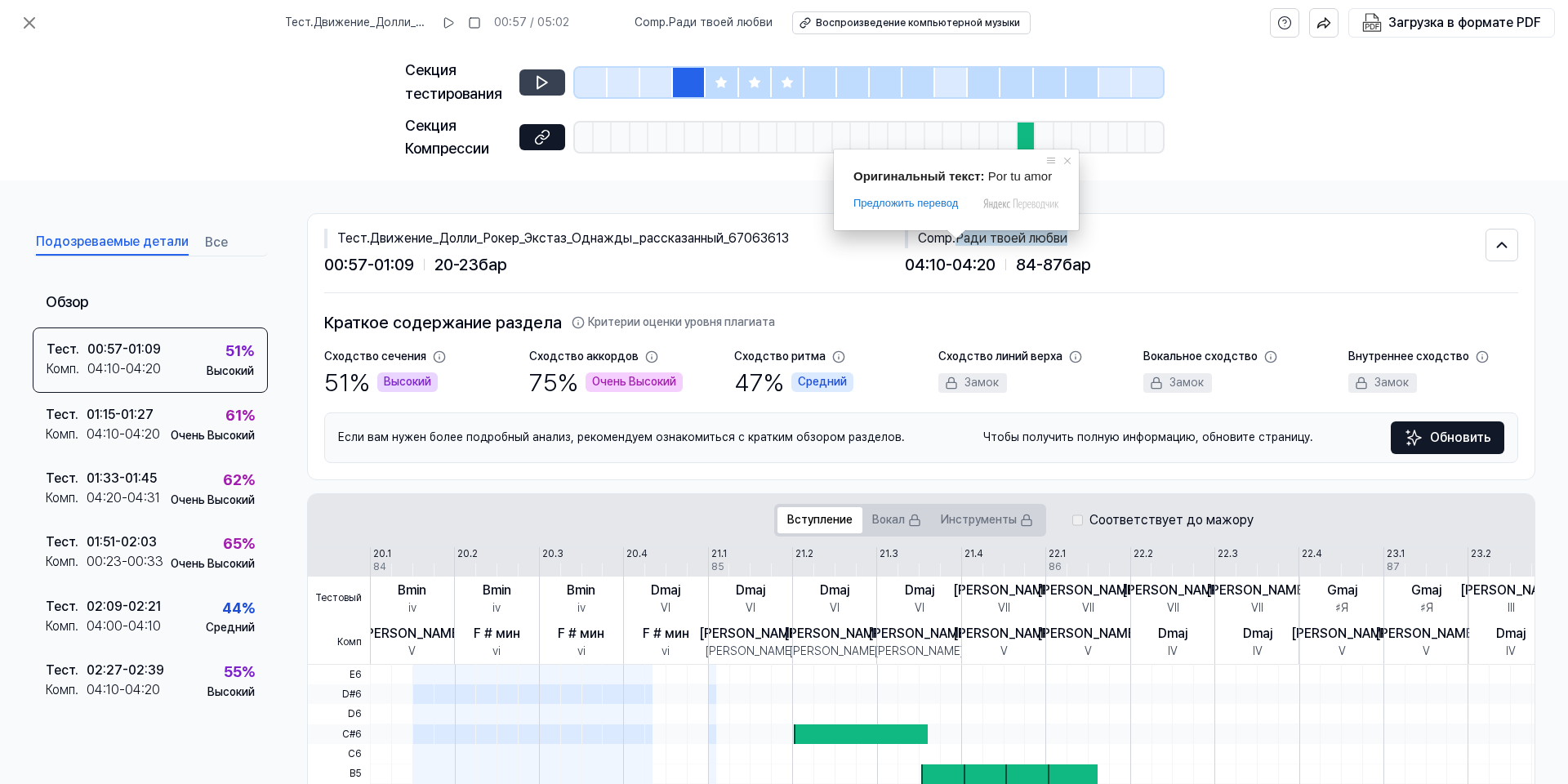
click at [967, 241] on ya-tr-span "Ради твоей любви" at bounding box center [1011, 238] width 112 height 16
drag, startPoint x: 960, startPoint y: 239, endPoint x: 1070, endPoint y: 242, distance: 110.0
click at [1070, 242] on div "Comp . Ради твоей любви" at bounding box center [1196, 239] width 581 height 20
click at [521, 170] on div "Секция тестирования Секция Компрессии" at bounding box center [783, 113] width 758 height 135
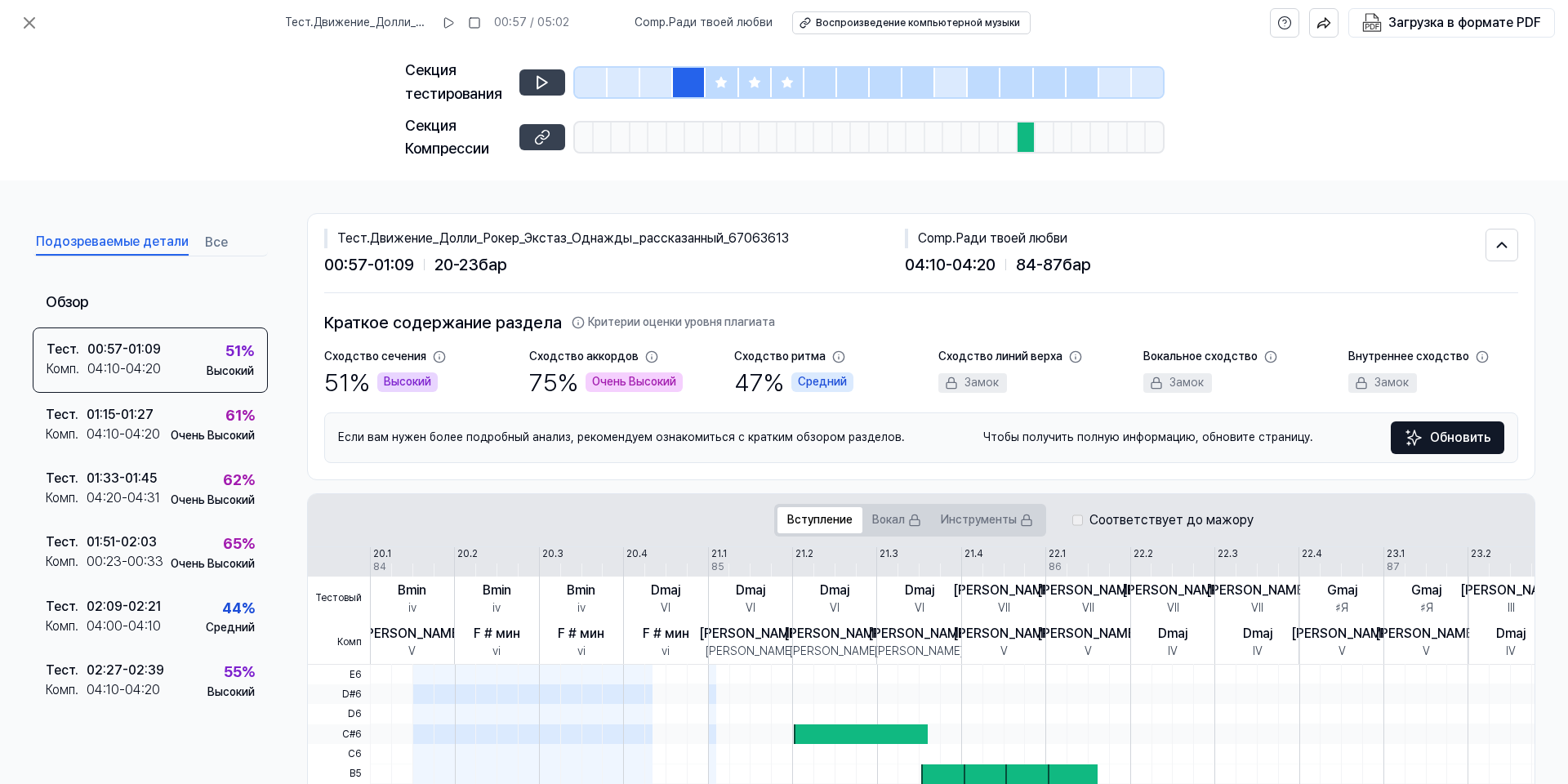
click at [546, 137] on icon at bounding box center [542, 137] width 17 height 17
click at [171, 439] on ya-tr-span "Очень Высокий" at bounding box center [213, 435] width 84 height 13
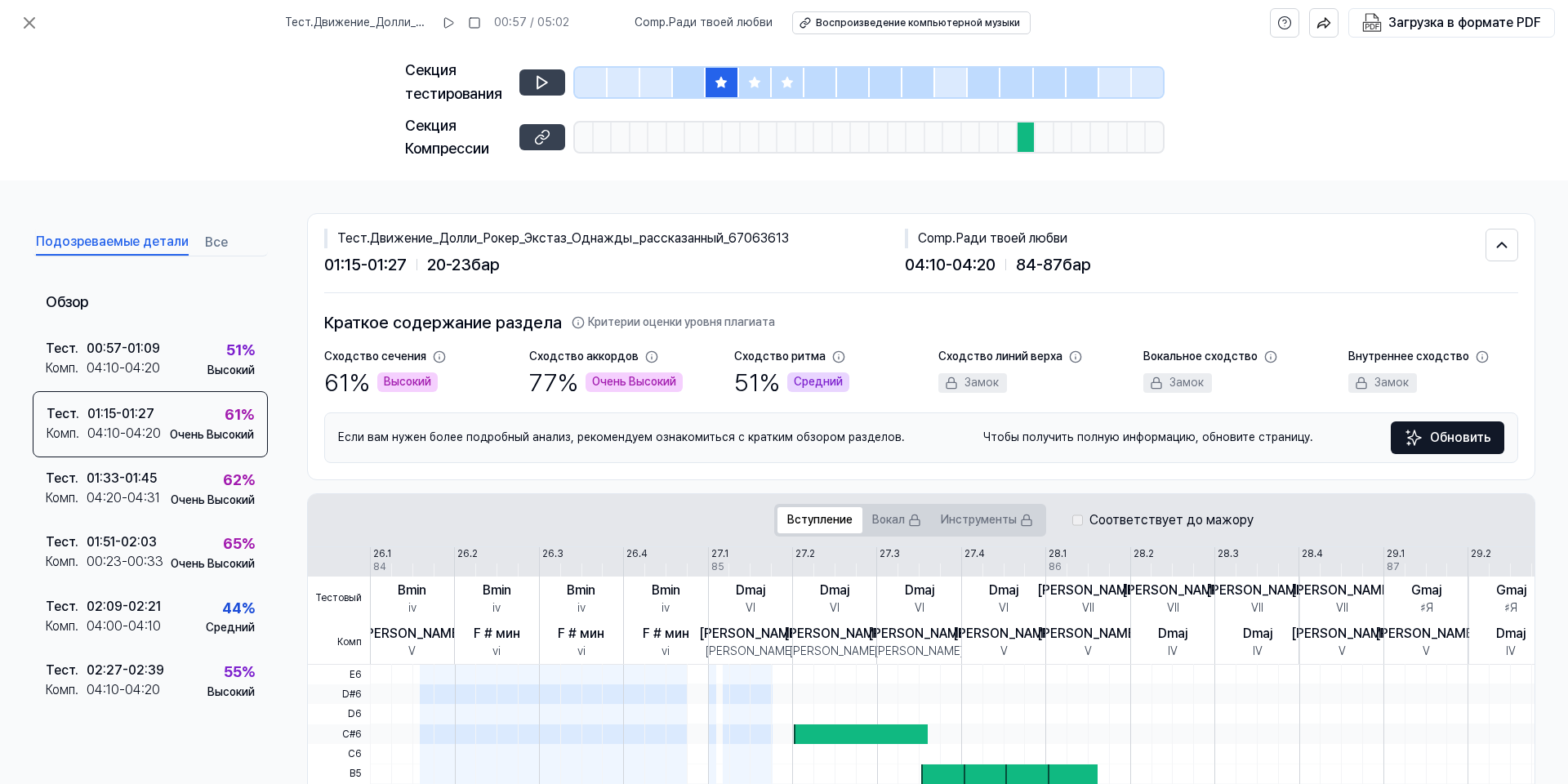
click at [561, 138] on button at bounding box center [542, 137] width 46 height 26
click at [141, 370] on div "04:10 - 04:20" at bounding box center [123, 369] width 73 height 20
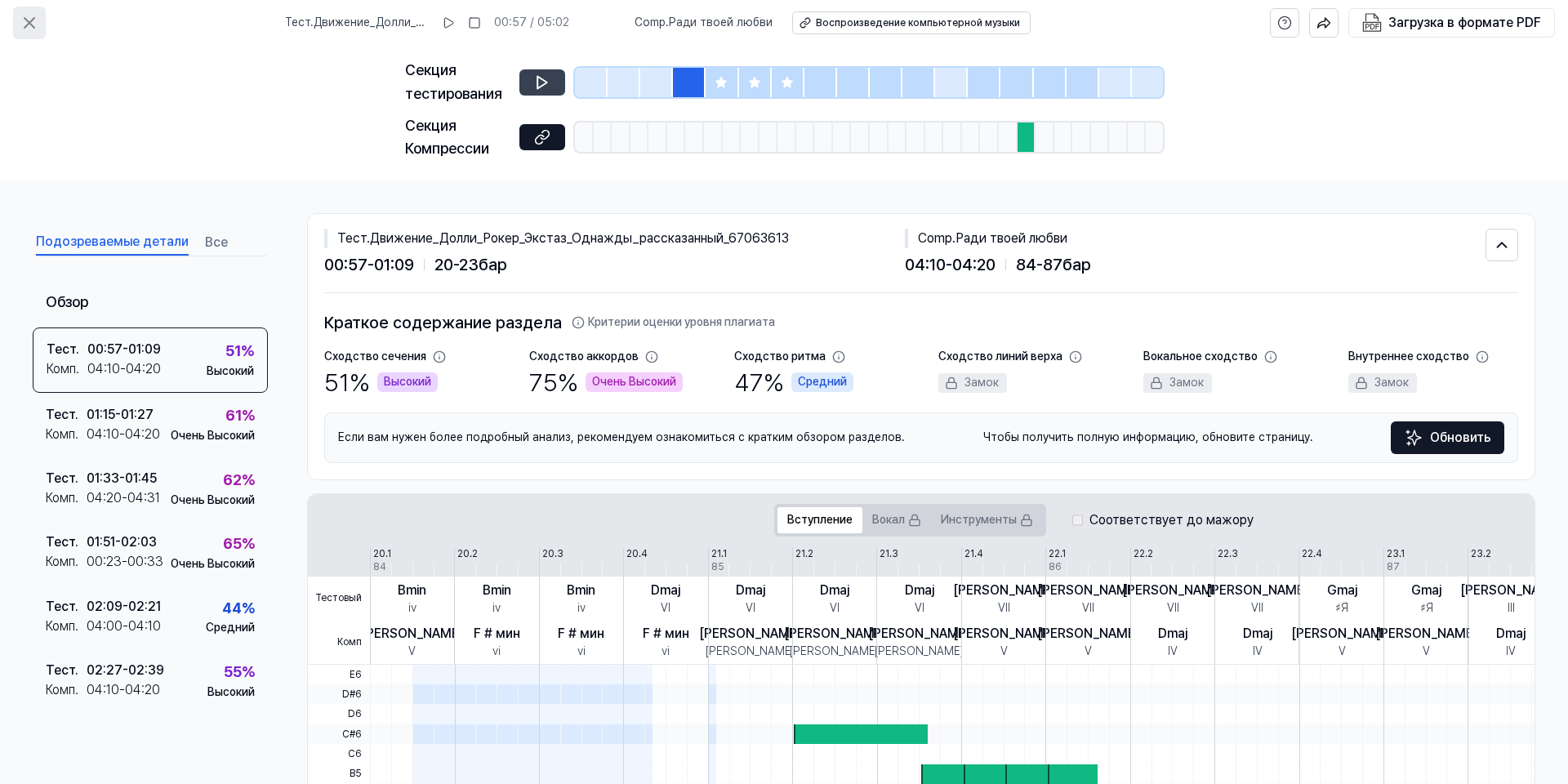
click at [29, 26] on icon at bounding box center [29, 22] width 20 height 20
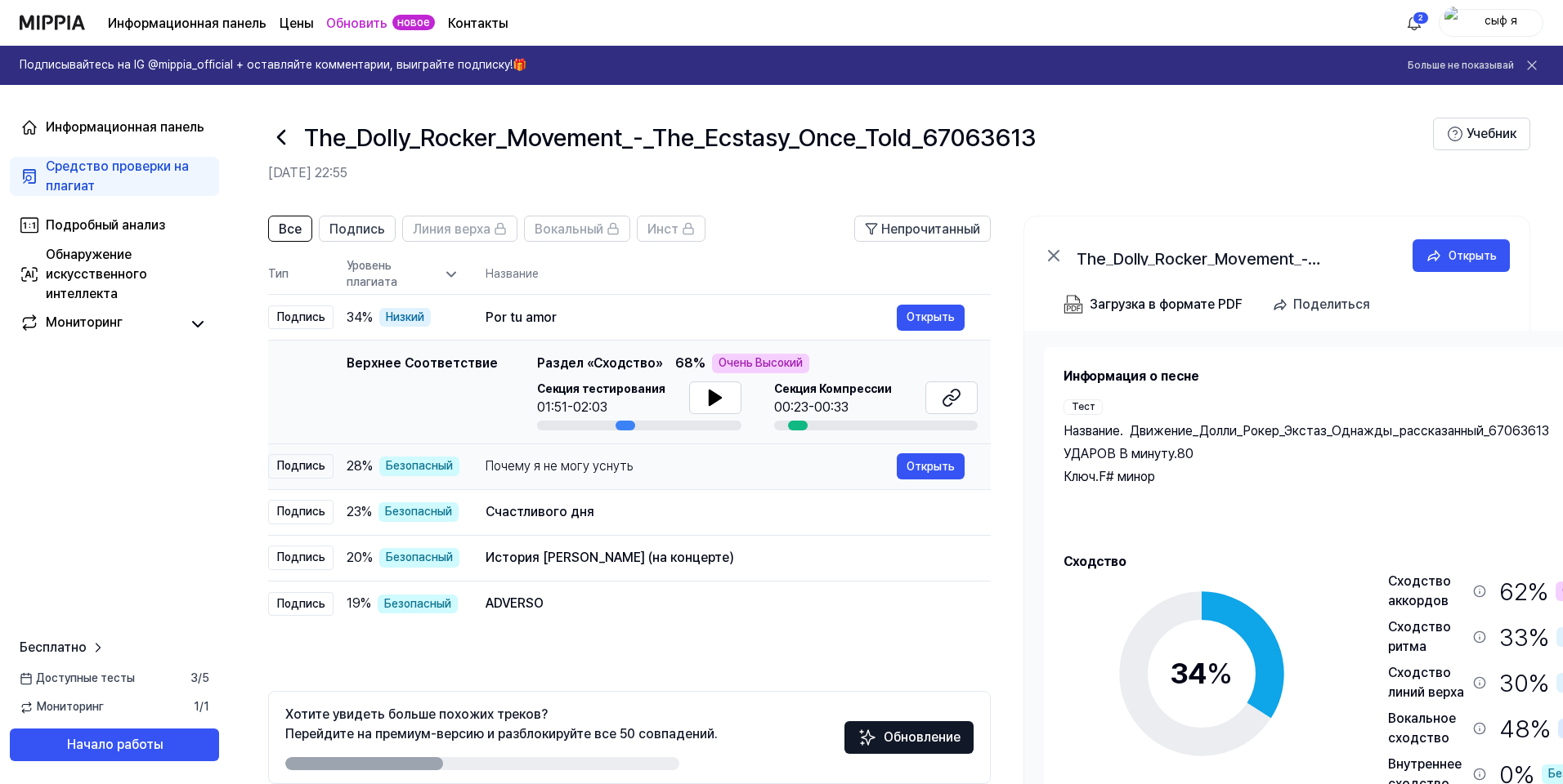
click at [841, 471] on div "Почему я не могу уснуть" at bounding box center [691, 466] width 411 height 20
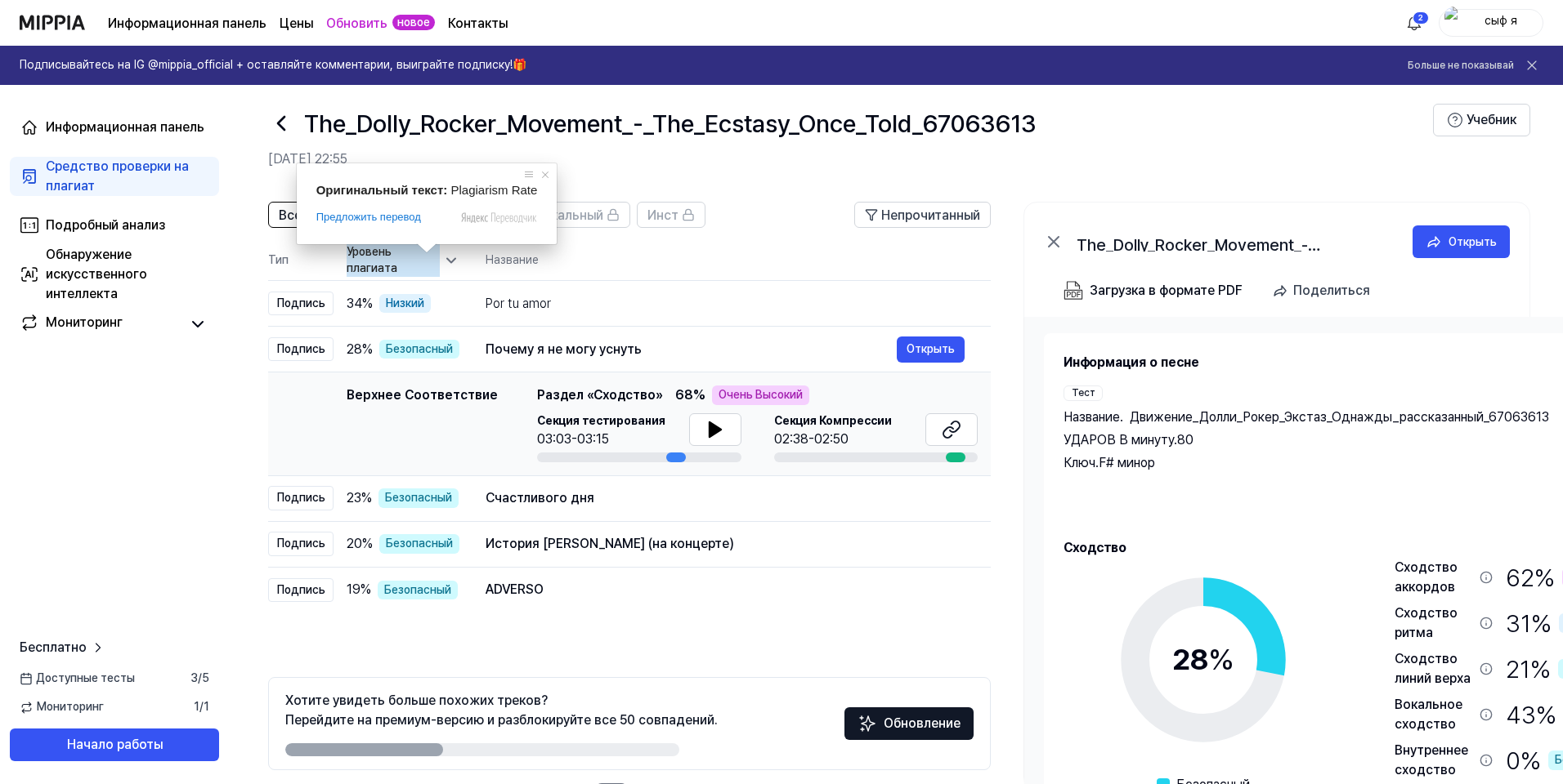
scroll to position [16, 0]
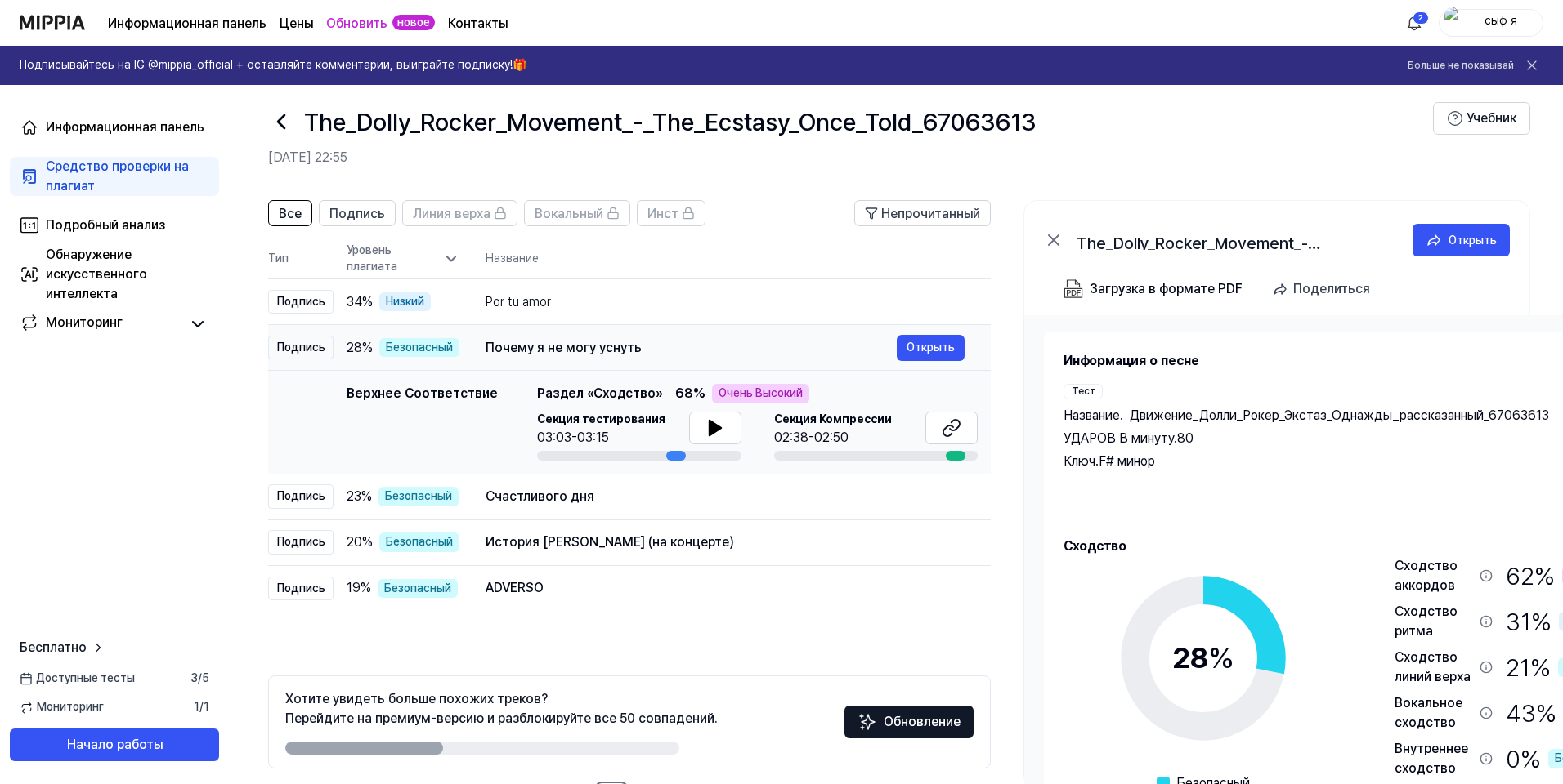
click at [782, 345] on div "Почему я не могу уснуть" at bounding box center [691, 348] width 411 height 20
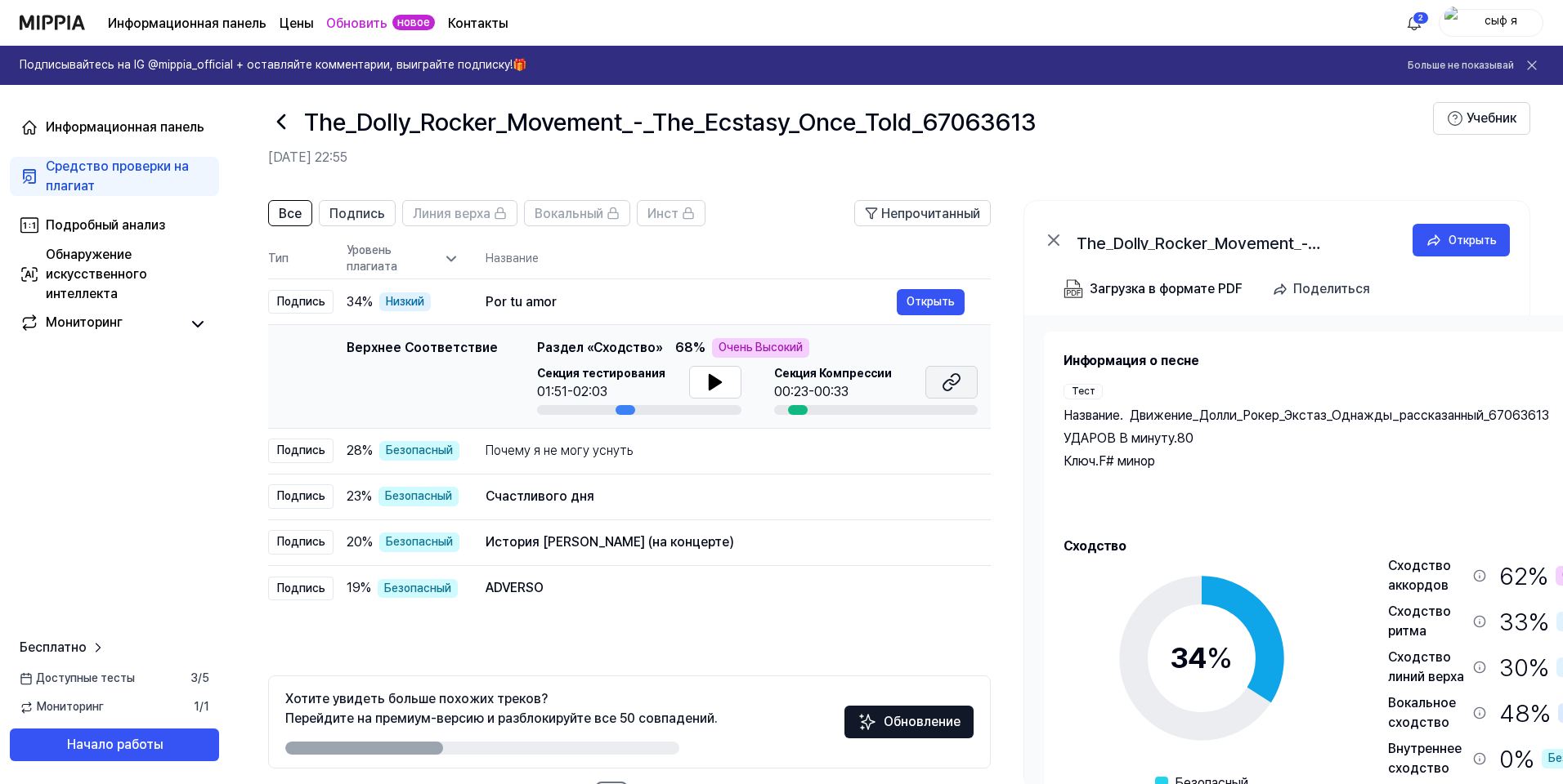
click at [935, 387] on button at bounding box center [951, 382] width 53 height 33
click at [929, 300] on ya-tr-span "Открыть" at bounding box center [930, 301] width 48 height 18
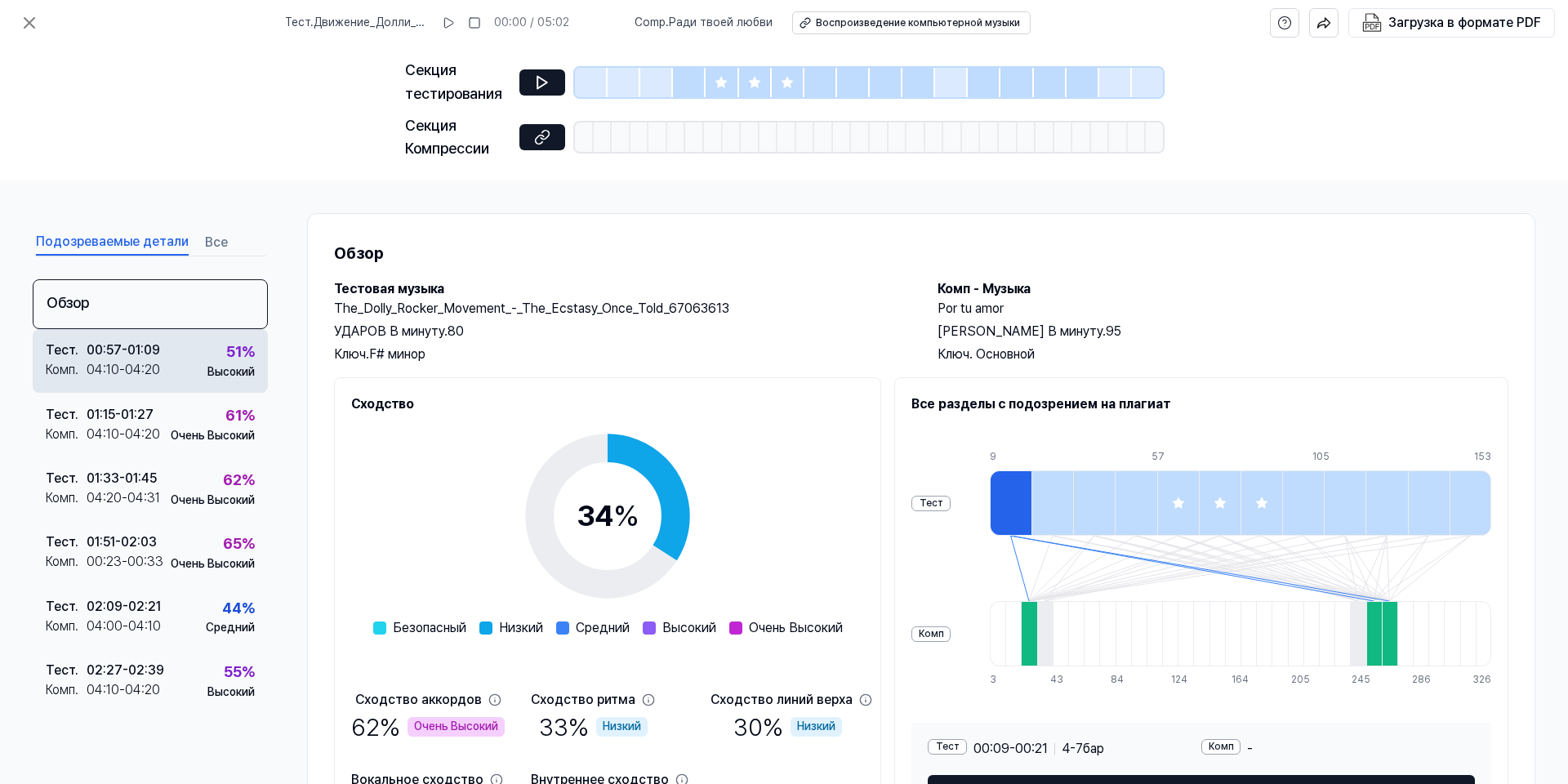
click at [138, 373] on div "04:10 - 04:20" at bounding box center [123, 370] width 73 height 20
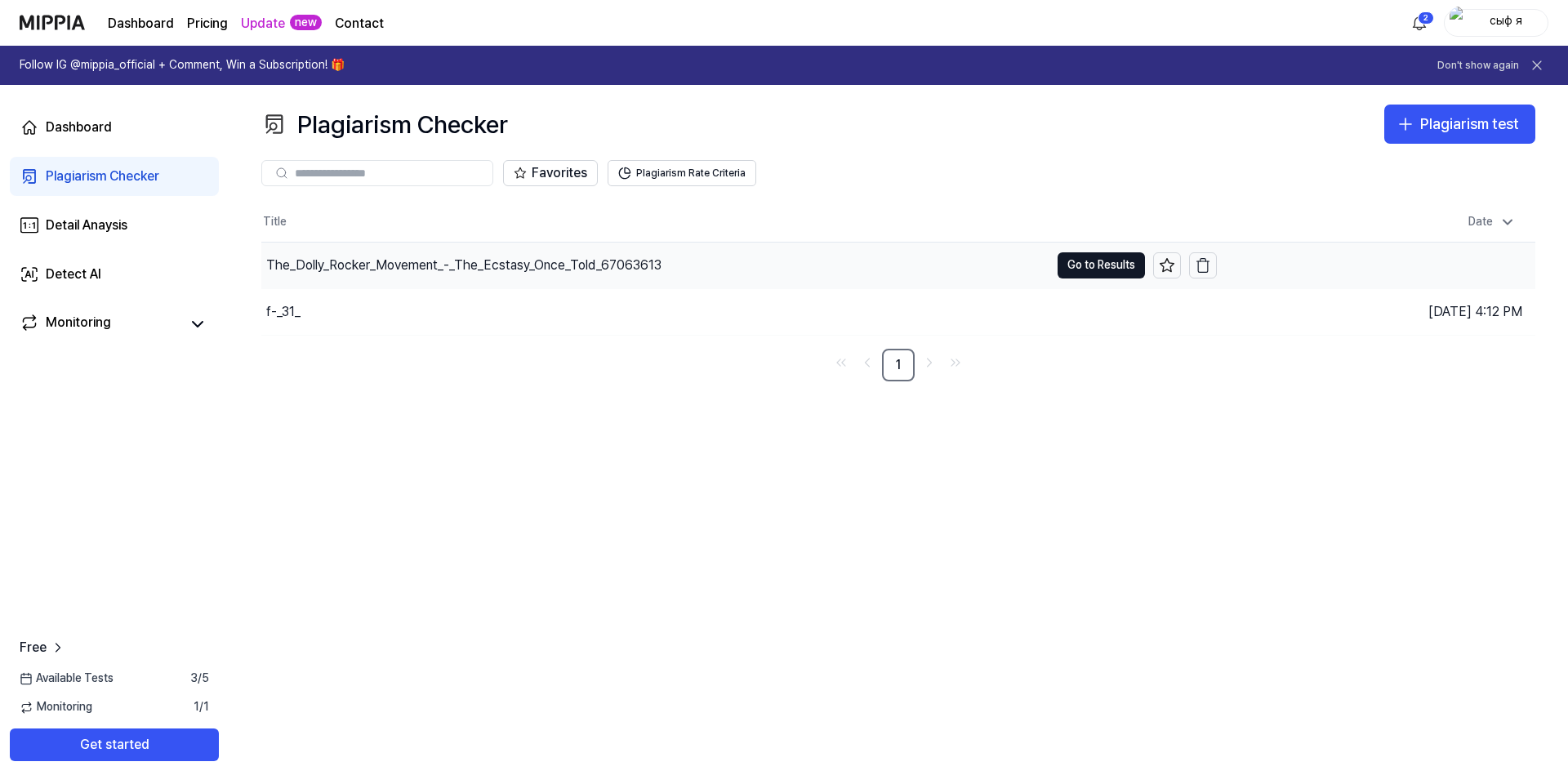
click at [373, 266] on div "The_Dolly_Rocker_Movement_-_The_Ecstasy_Once_Told_67063613" at bounding box center [463, 265] width 395 height 20
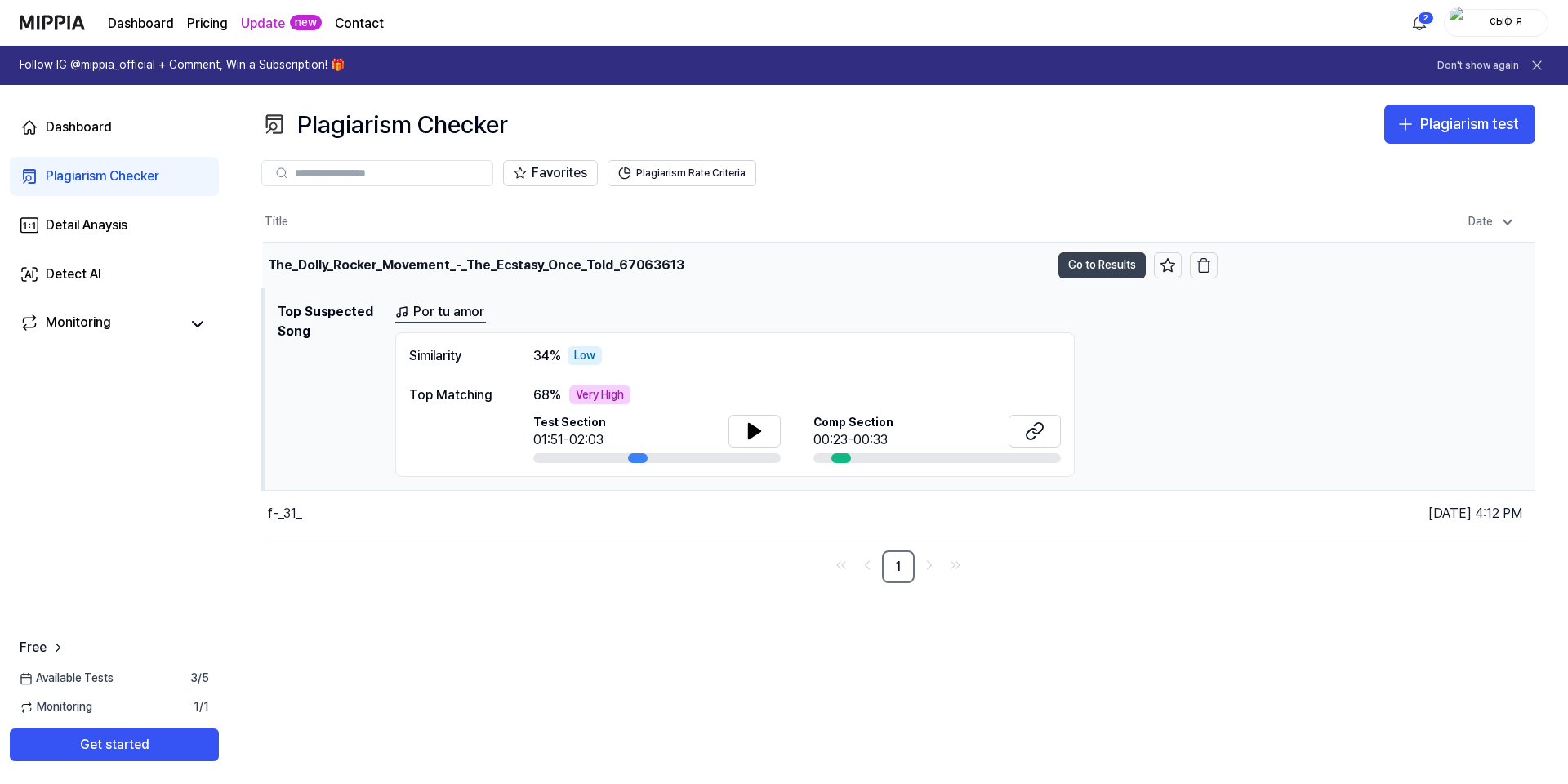
click at [1092, 268] on button "Go to Results" at bounding box center [1103, 265] width 88 height 26
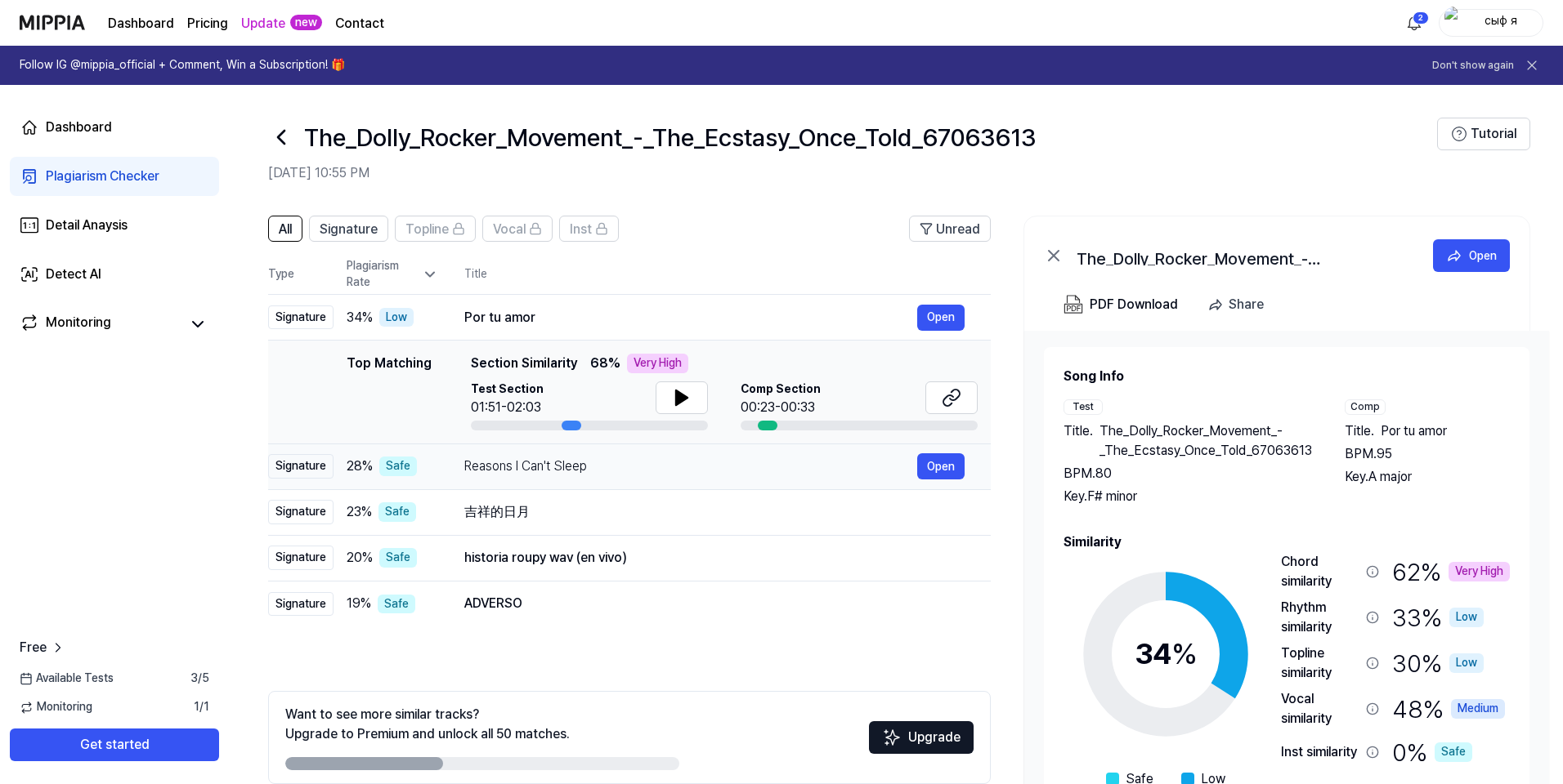
click at [629, 470] on div "Reasons I Can't Sleep" at bounding box center [691, 466] width 453 height 20
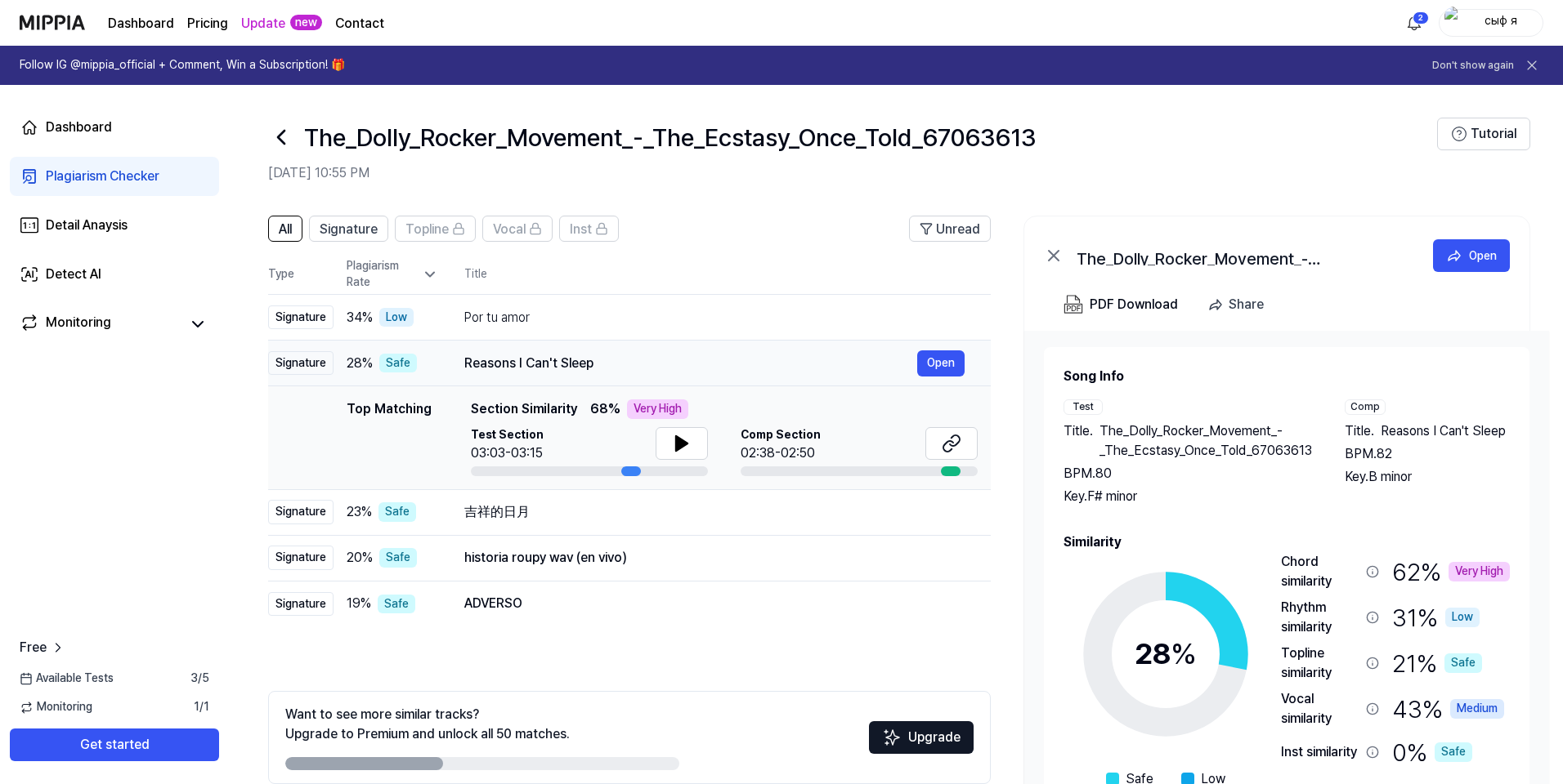
click at [652, 368] on div "Reasons I Can't Sleep" at bounding box center [691, 364] width 453 height 20
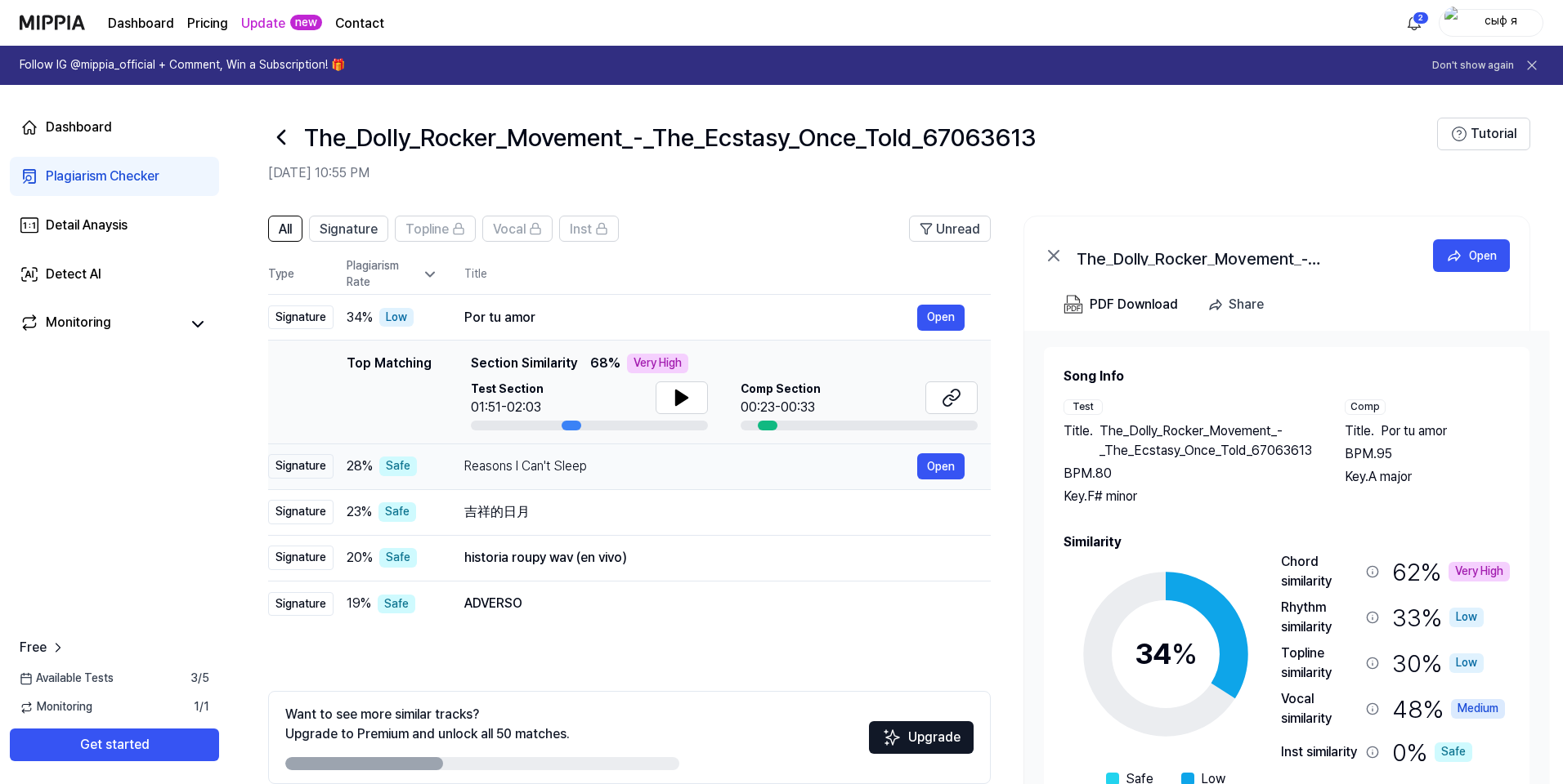
click at [849, 488] on td "Reasons I Can't Sleep Open" at bounding box center [714, 466] width 552 height 46
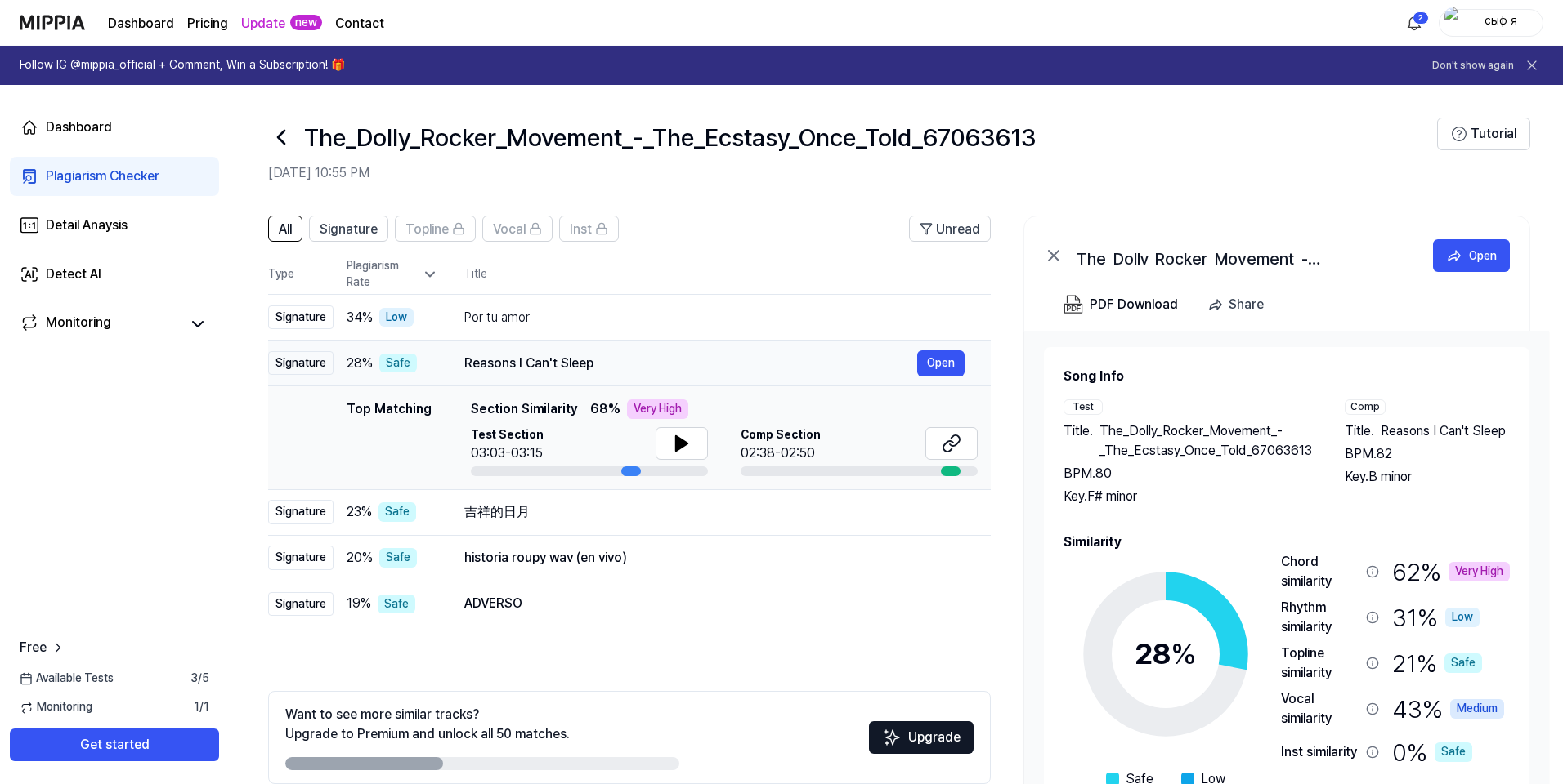
click at [832, 354] on div "Reasons I Can't Sleep" at bounding box center [691, 364] width 453 height 20
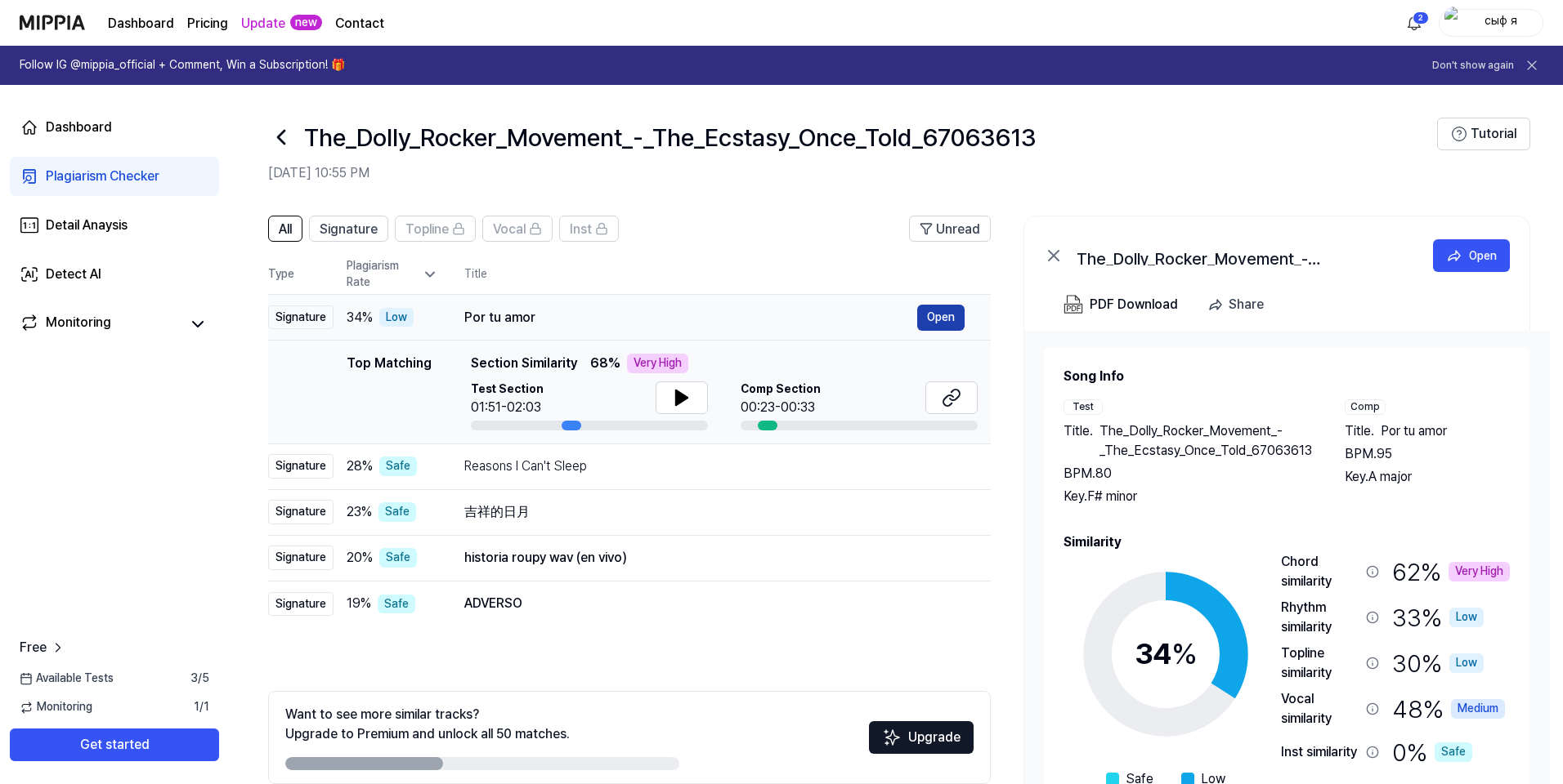
click at [945, 315] on button "Open" at bounding box center [941, 317] width 48 height 26
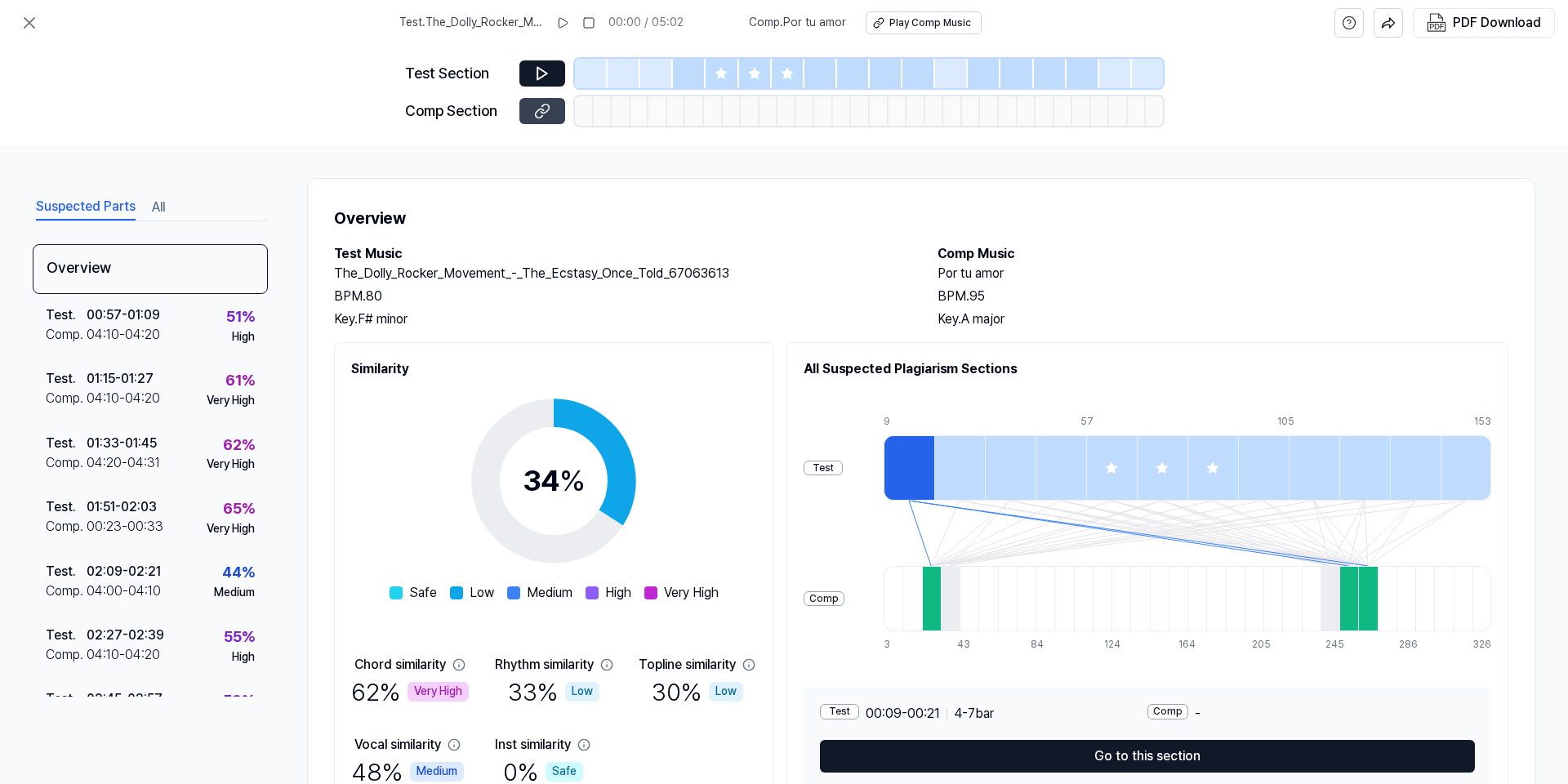
click at [545, 109] on icon at bounding box center [542, 111] width 17 height 17
click at [27, 13] on icon at bounding box center [29, 22] width 20 height 20
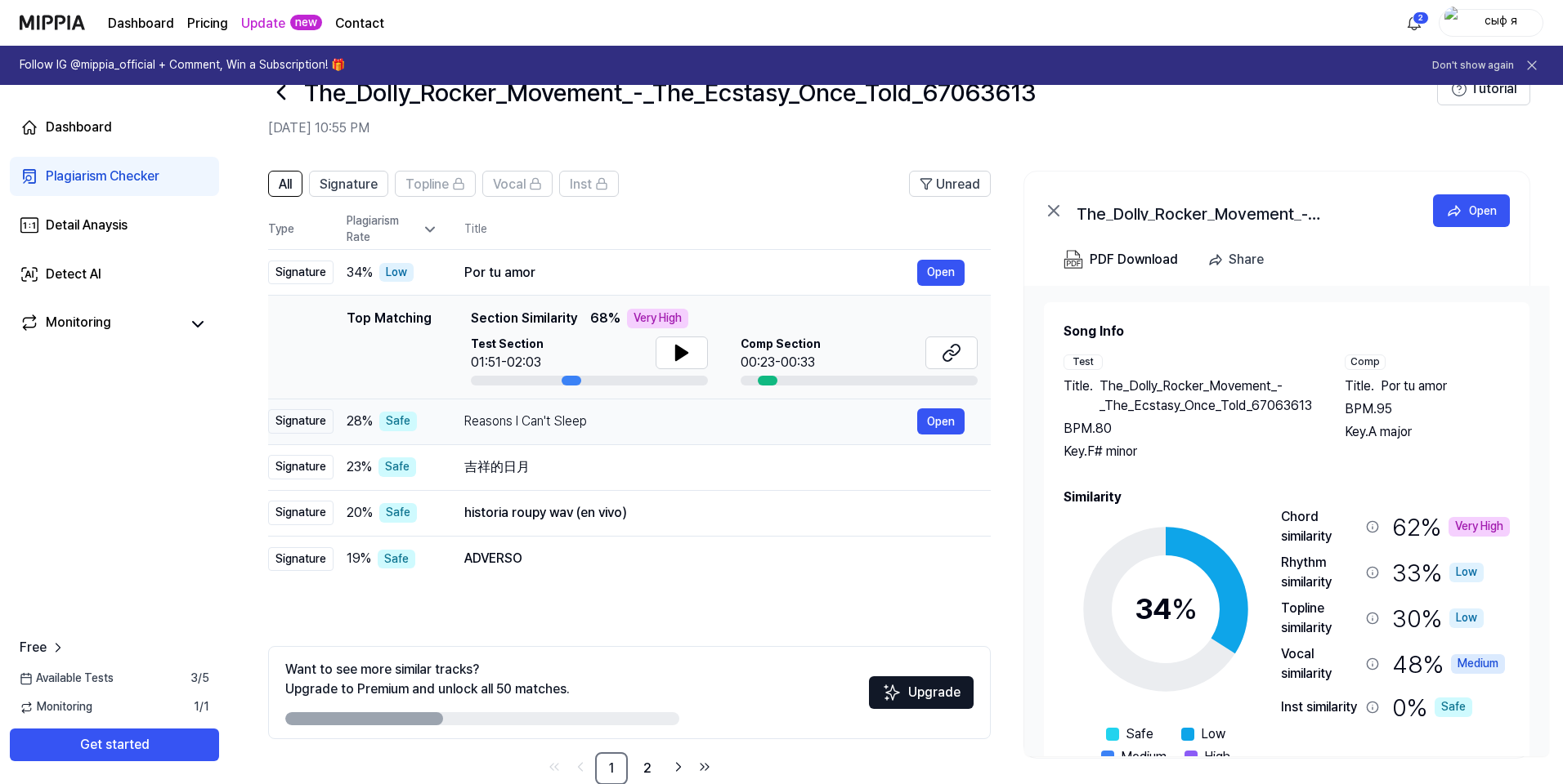
scroll to position [78, 0]
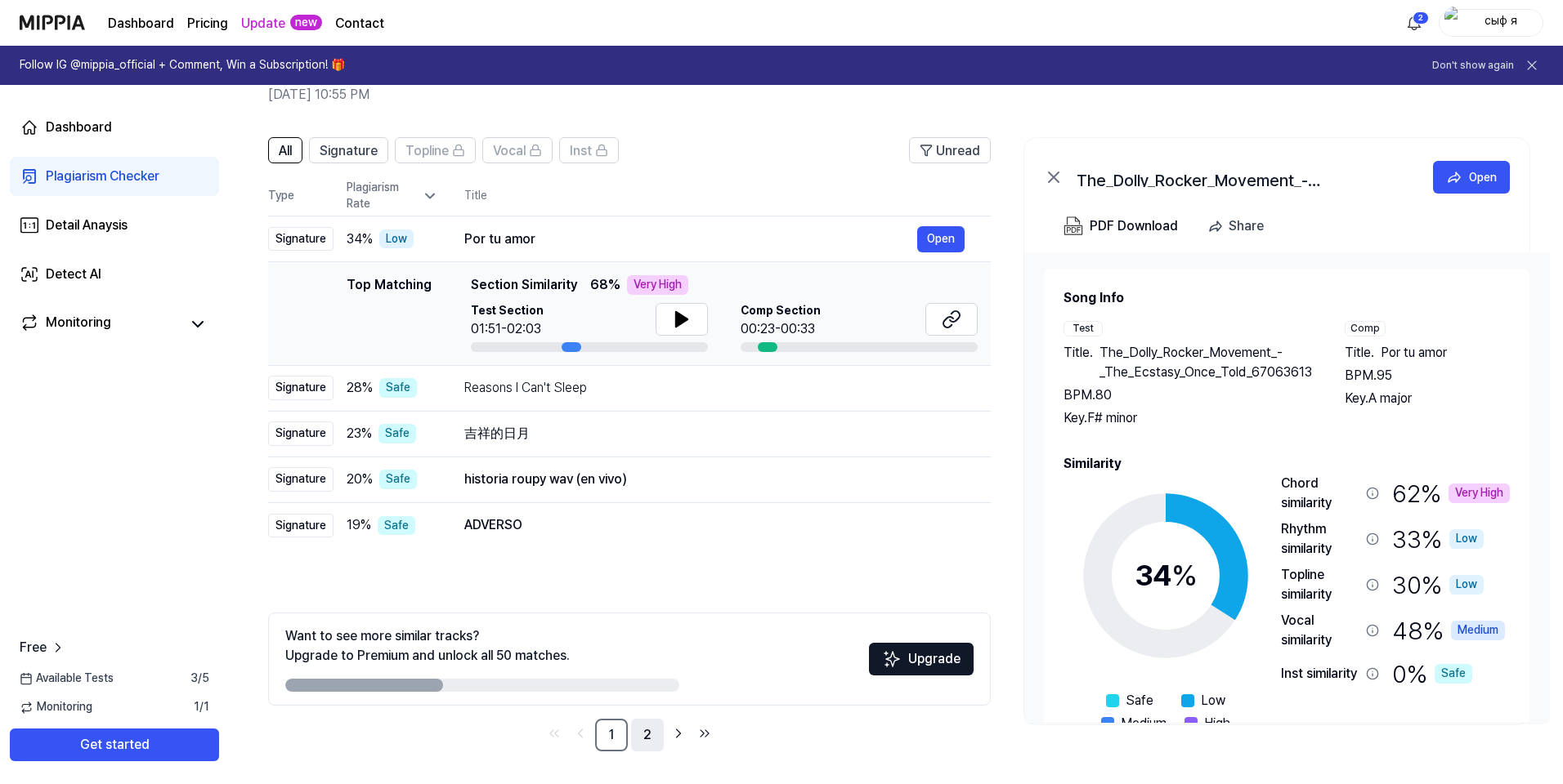
click at [647, 741] on link "2" at bounding box center [648, 735] width 33 height 33
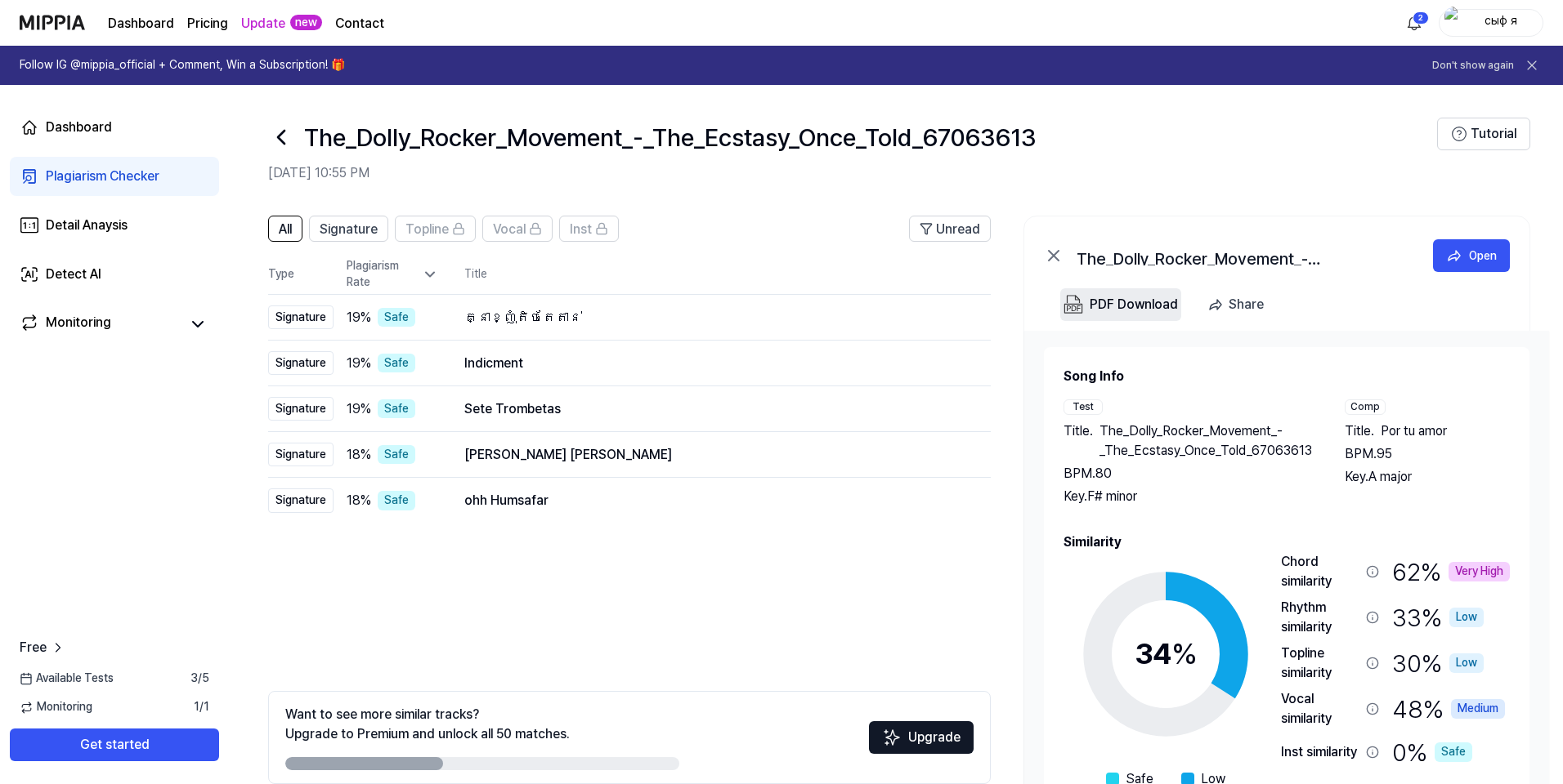
click at [1142, 293] on button "PDF Download" at bounding box center [1120, 305] width 121 height 33
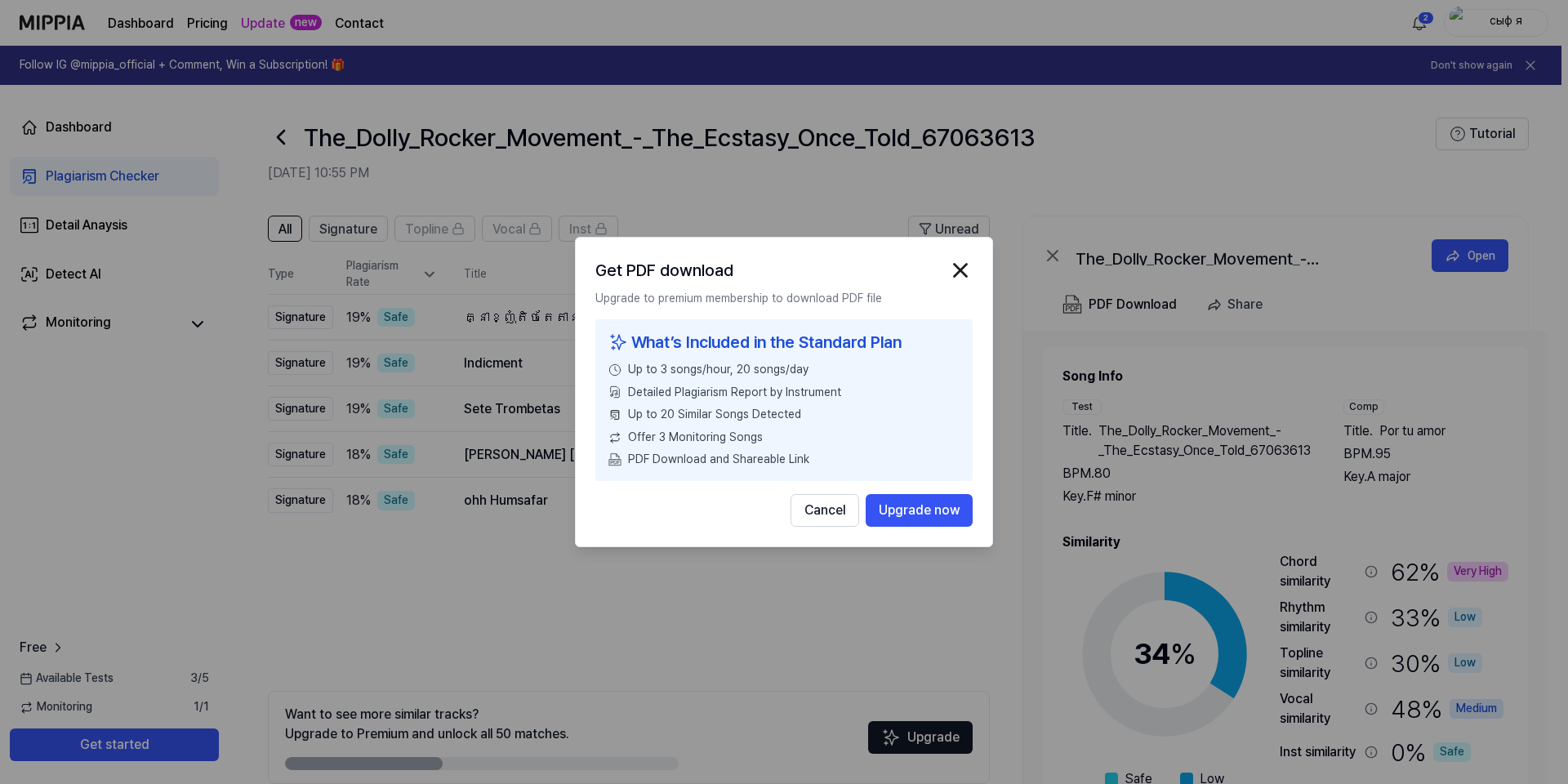
click at [984, 270] on div "Get PDF download Upgrade to premium membership to download PDF file What’s Incl…" at bounding box center [784, 392] width 418 height 310
click at [952, 262] on img "button" at bounding box center [960, 270] width 24 height 24
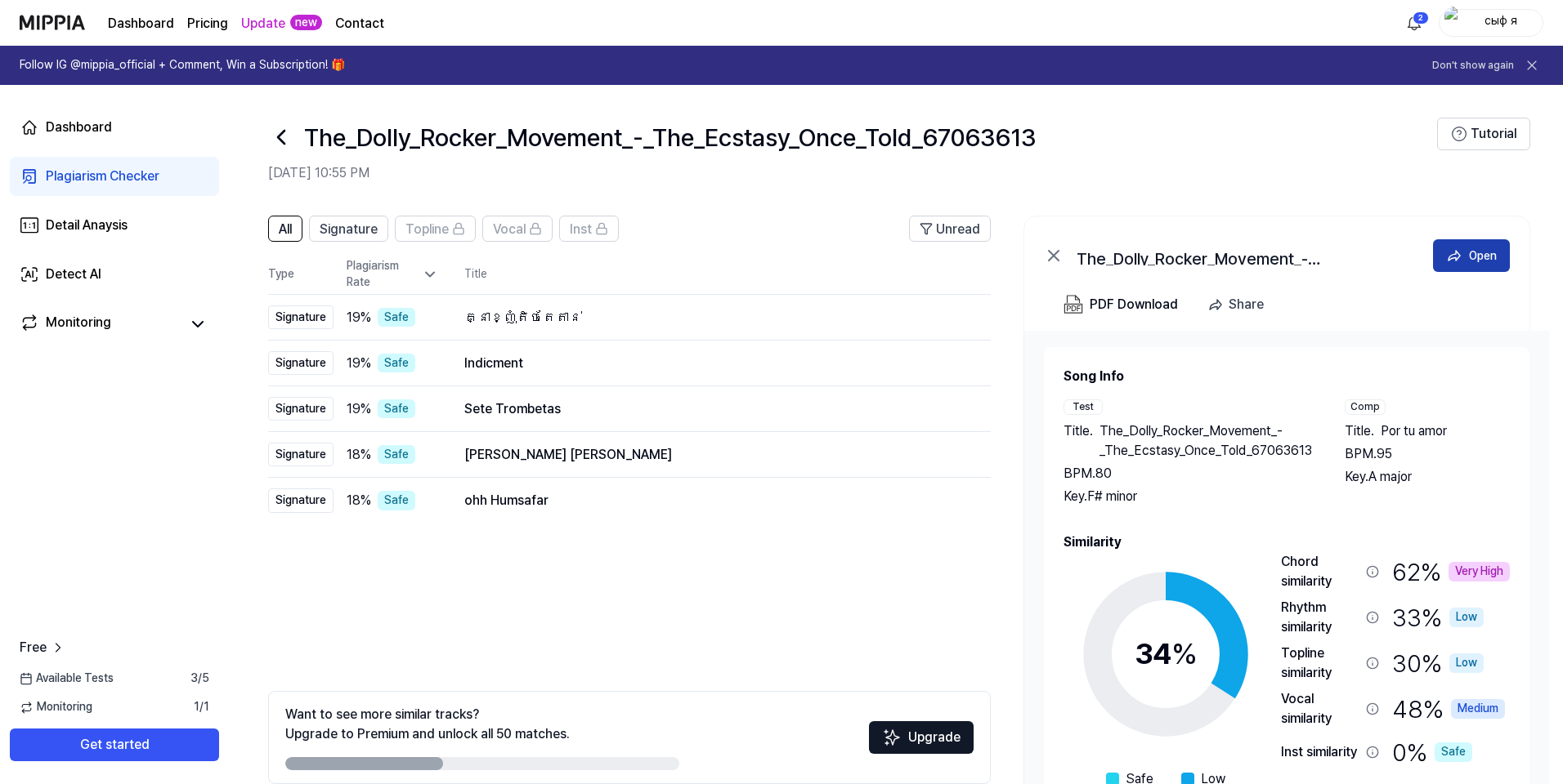
click at [1468, 250] on div "Open" at bounding box center [1482, 255] width 27 height 18
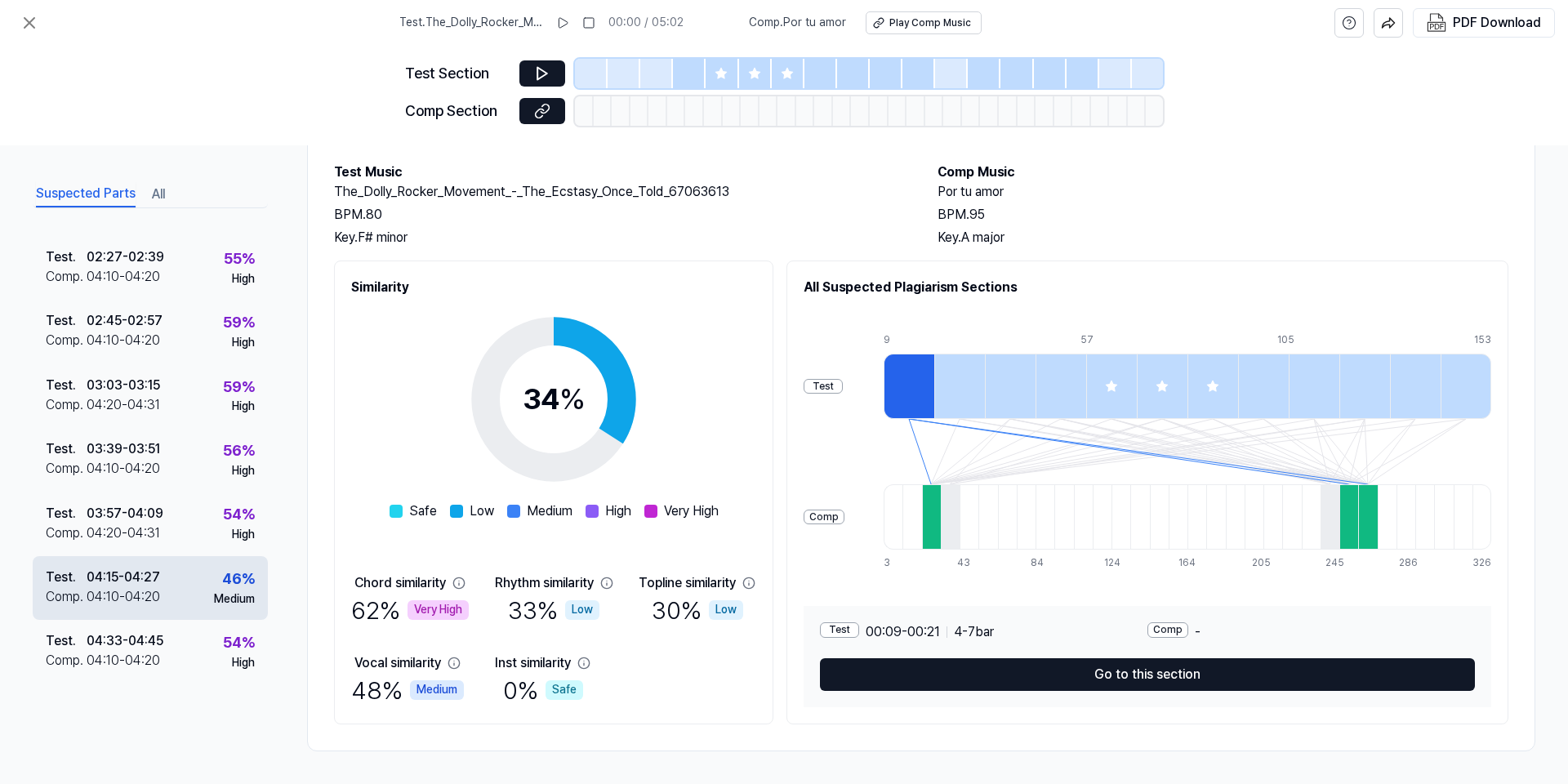
scroll to position [365, 0]
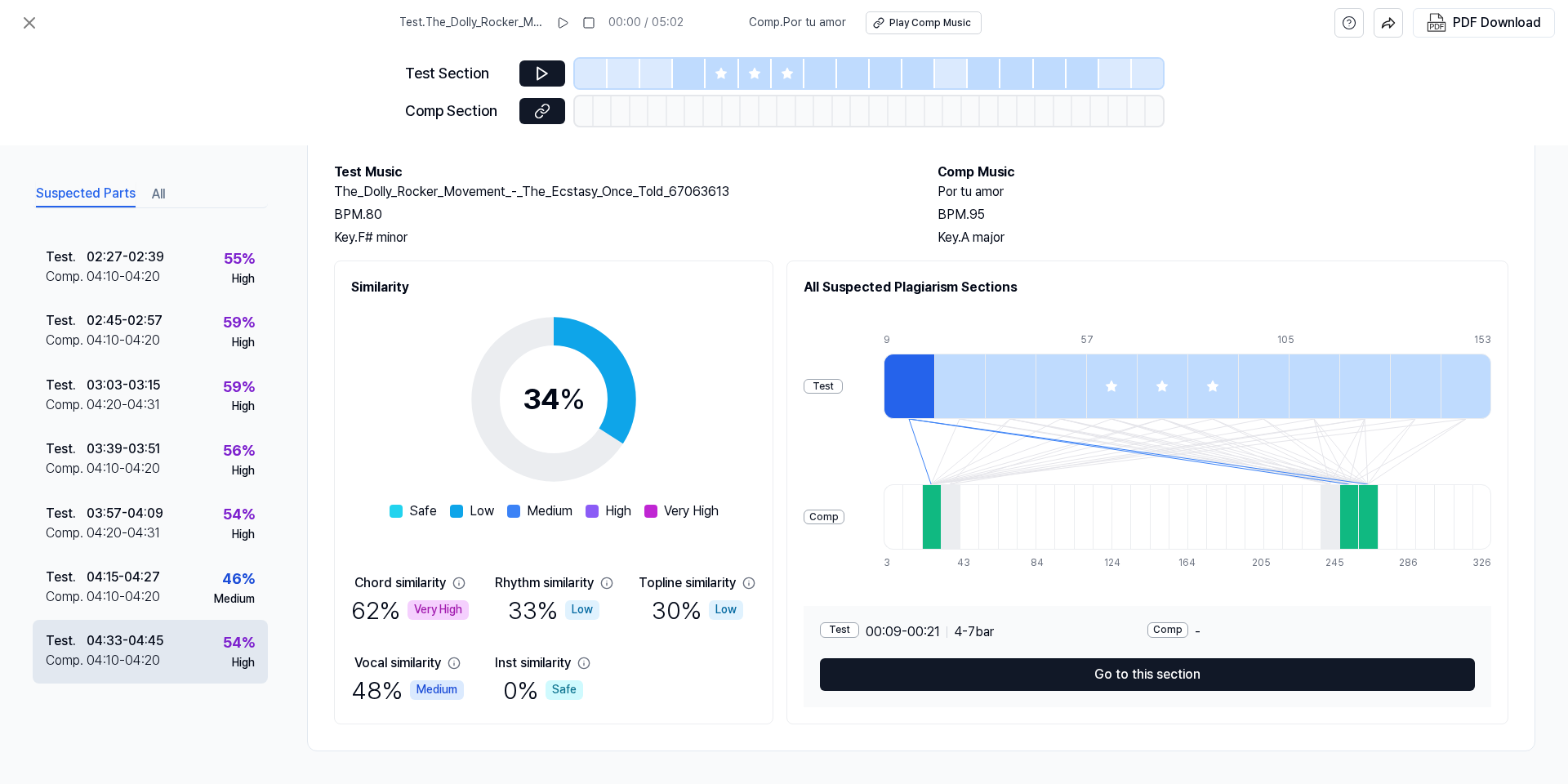
click at [111, 629] on div "Test . 04:33 - 04:45 Comp . 04:10 - 04:20 54 % High" at bounding box center [150, 651] width 235 height 63
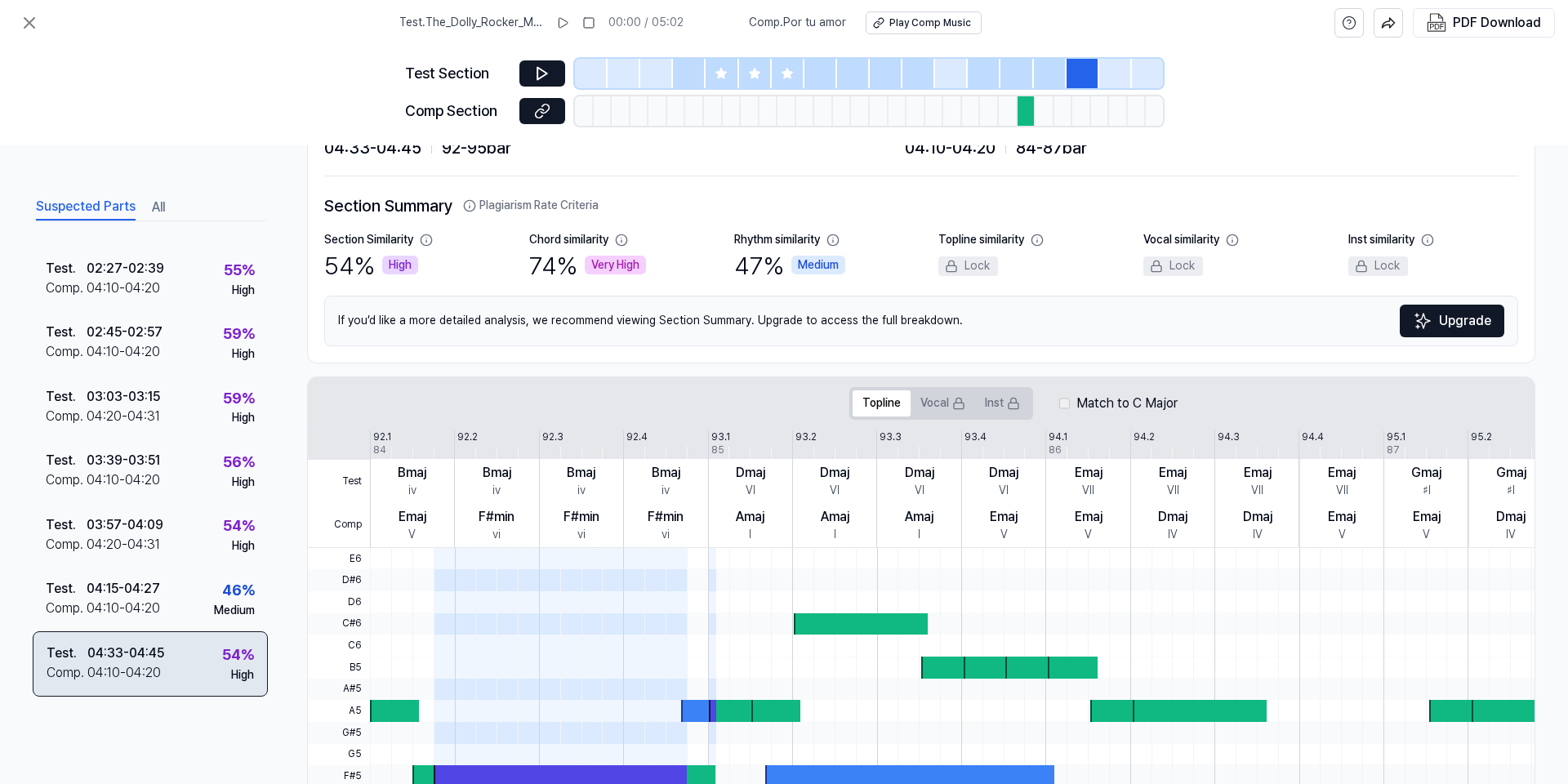
scroll to position [364, 0]
click at [539, 63] on button at bounding box center [542, 73] width 46 height 26
click at [542, 114] on icon at bounding box center [542, 111] width 17 height 17
click at [13, 13] on div "Test . The_Dolly_Rocker_Movement_-_The_Ecstasy_Once_Told_67063613 04:33 / 05:02…" at bounding box center [784, 22] width 1568 height 46
